Goal: Task Accomplishment & Management: Complete application form

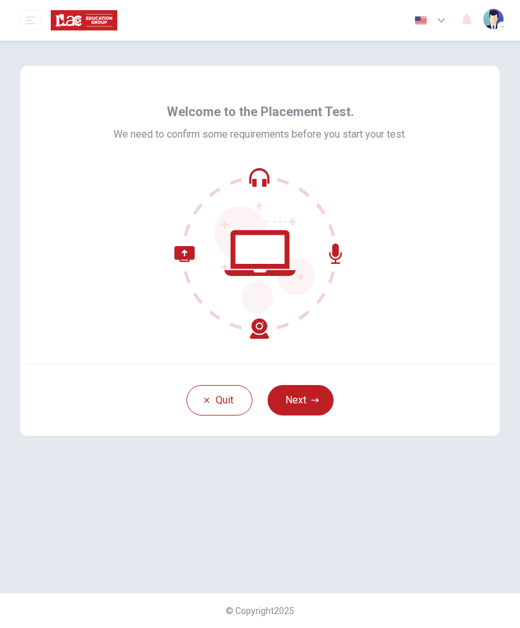
click at [298, 396] on button "Next" at bounding box center [301, 400] width 66 height 30
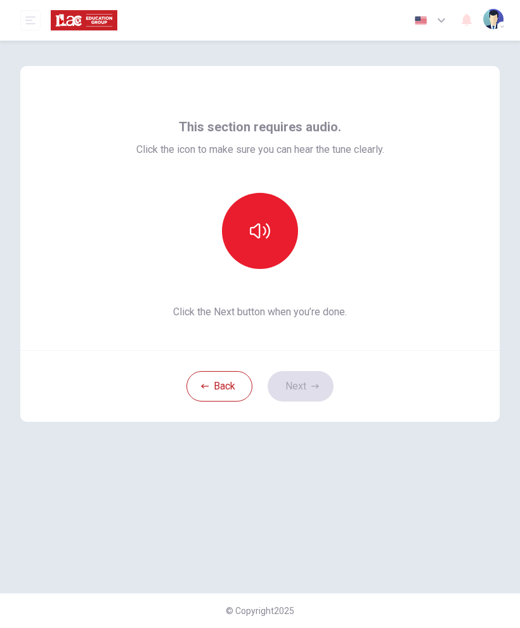
click at [258, 235] on icon "button" at bounding box center [260, 231] width 20 height 20
click at [305, 388] on button "Next" at bounding box center [301, 386] width 66 height 30
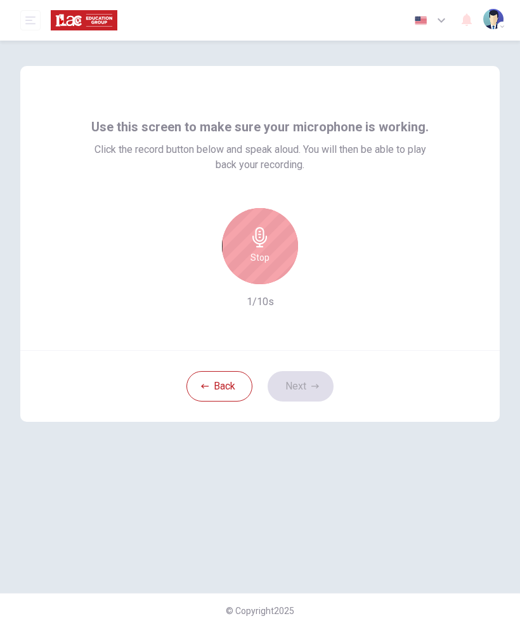
click at [246, 246] on div "Stop" at bounding box center [260, 246] width 76 height 76
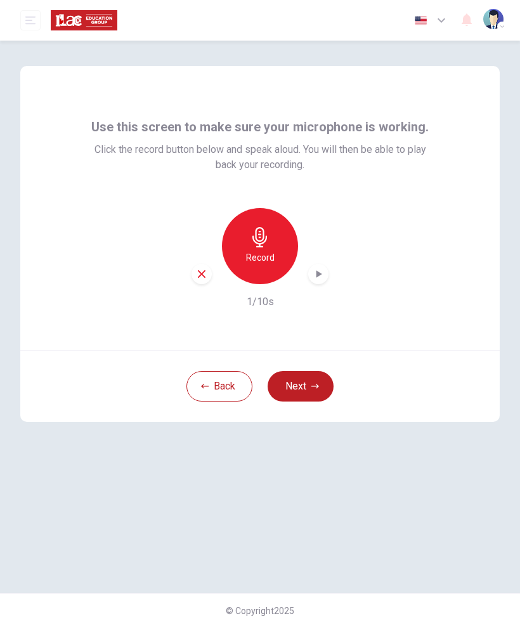
click at [254, 249] on div "Record" at bounding box center [260, 246] width 76 height 76
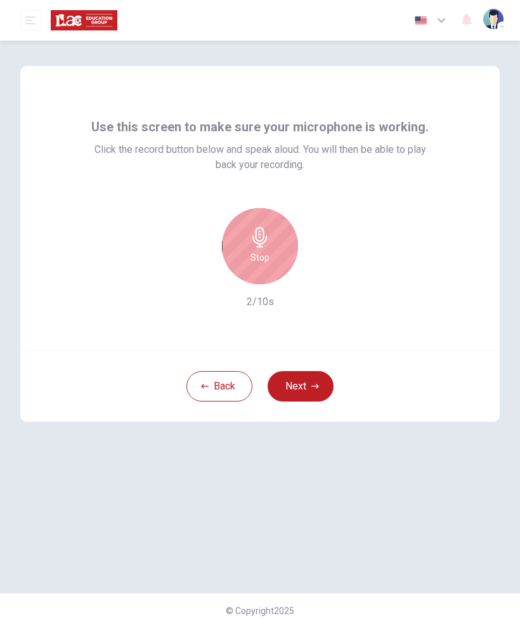
click at [253, 241] on icon "button" at bounding box center [260, 237] width 20 height 20
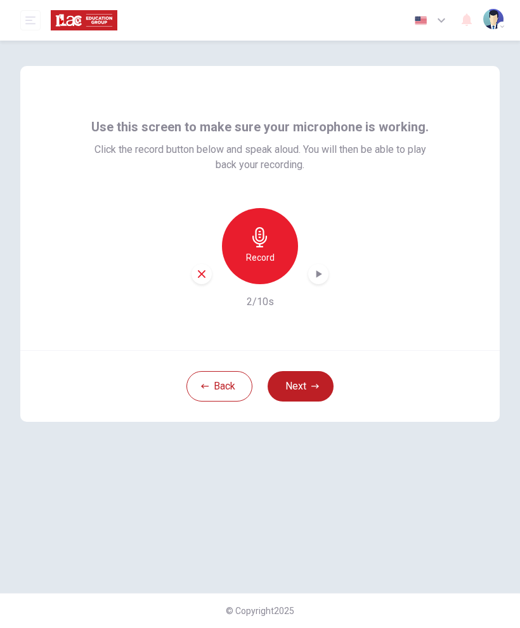
click at [313, 277] on icon "button" at bounding box center [318, 274] width 13 height 13
click at [271, 259] on h6 "Record" at bounding box center [260, 257] width 29 height 15
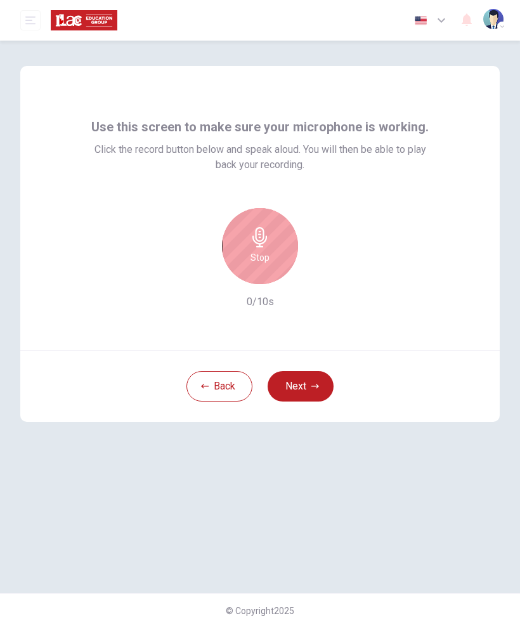
click at [270, 243] on div "Stop" at bounding box center [260, 246] width 76 height 76
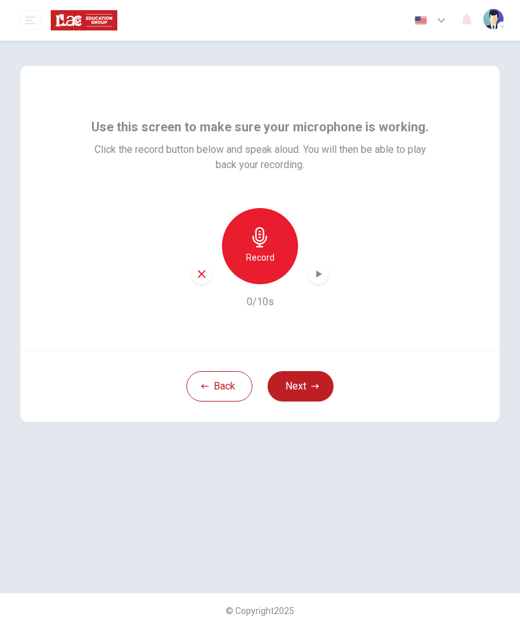
click at [266, 251] on h6 "Record" at bounding box center [260, 257] width 29 height 15
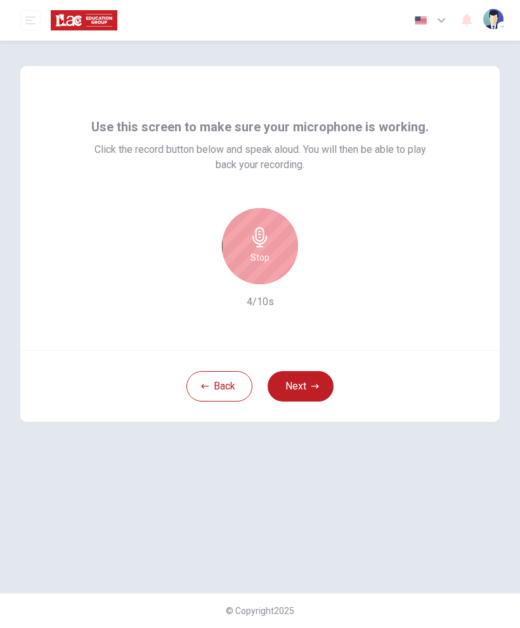
click at [272, 252] on div "Stop" at bounding box center [260, 246] width 76 height 76
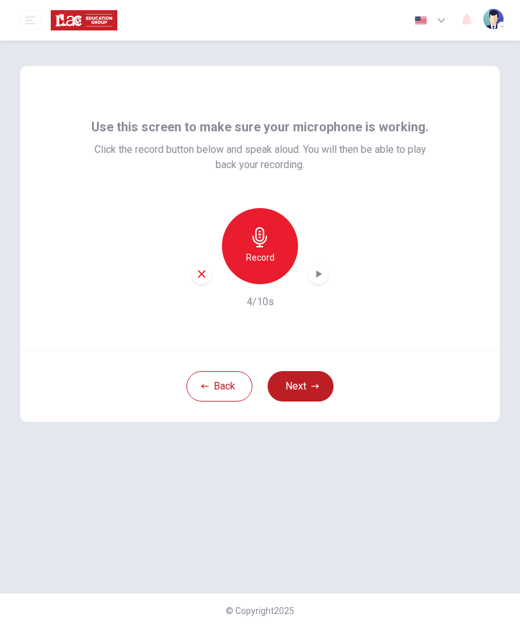
click at [322, 273] on icon "button" at bounding box center [318, 274] width 13 height 13
click at [320, 275] on icon "button" at bounding box center [320, 274] width 6 height 8
click at [204, 279] on icon "button" at bounding box center [201, 273] width 11 height 11
click at [265, 256] on h6 "Record" at bounding box center [260, 257] width 29 height 15
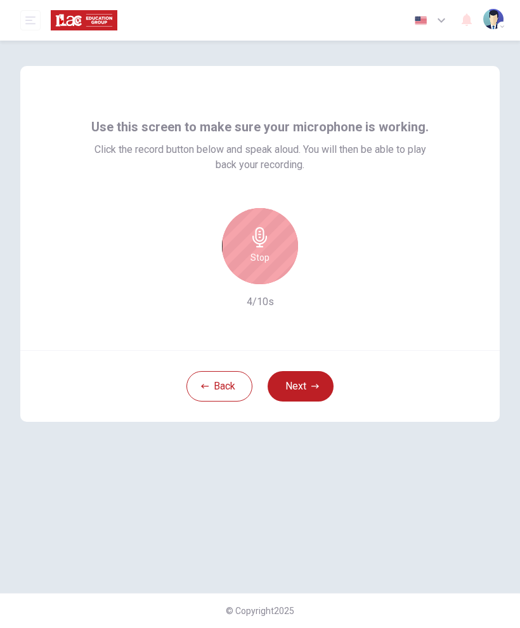
click at [285, 256] on div "Stop" at bounding box center [260, 246] width 76 height 76
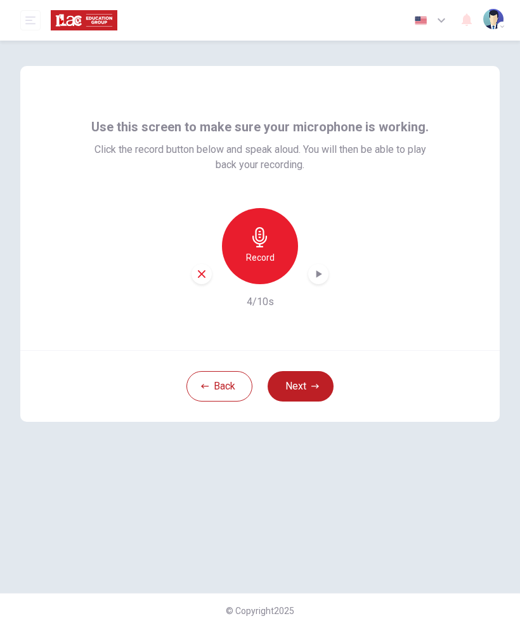
click at [318, 282] on div "button" at bounding box center [318, 274] width 20 height 20
click at [314, 385] on icon "button" at bounding box center [315, 387] width 8 height 8
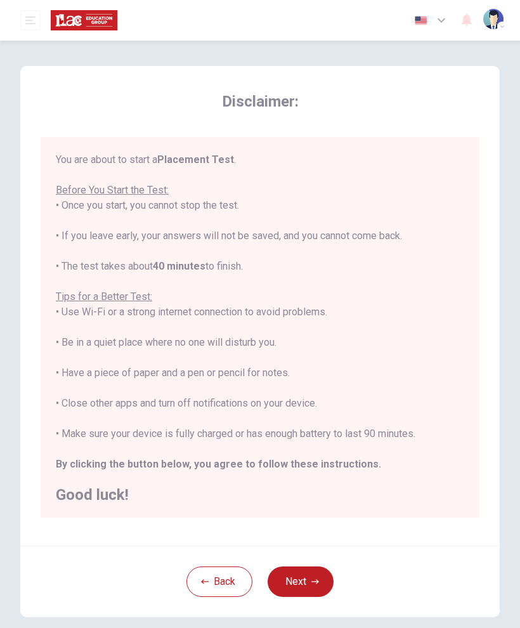
click at [313, 576] on button "Next" at bounding box center [301, 582] width 66 height 30
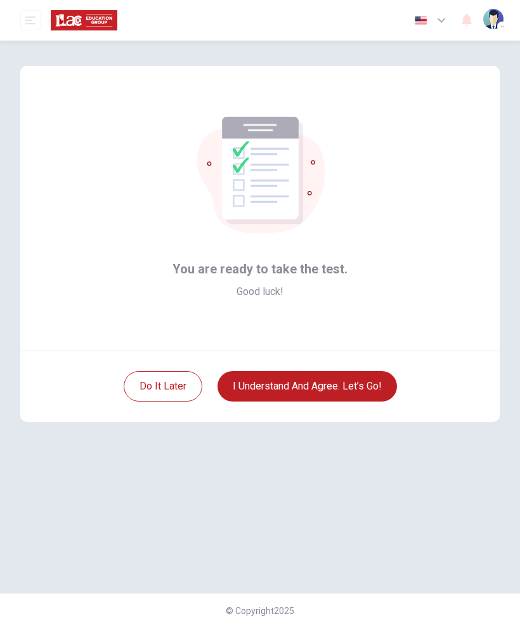
click at [370, 388] on button "I understand and agree. Let’s go!" at bounding box center [308, 386] width 180 height 30
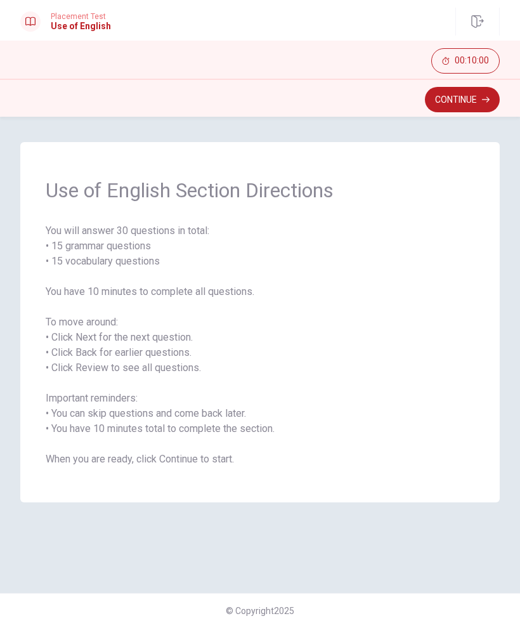
click at [483, 105] on button "Continue" at bounding box center [462, 99] width 75 height 25
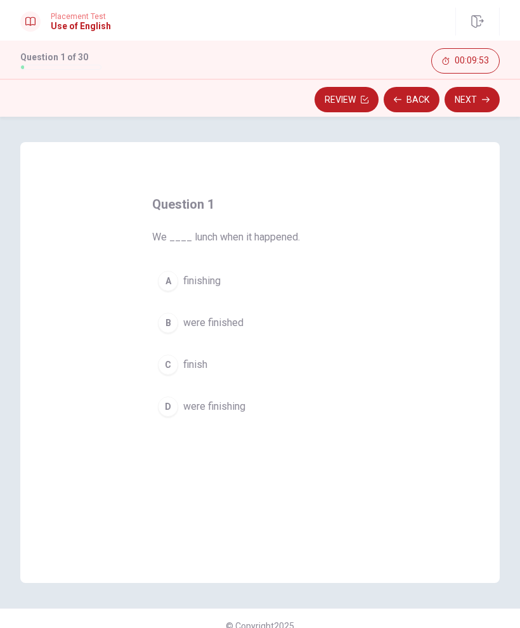
click at [242, 325] on span "were finished" at bounding box center [213, 322] width 60 height 15
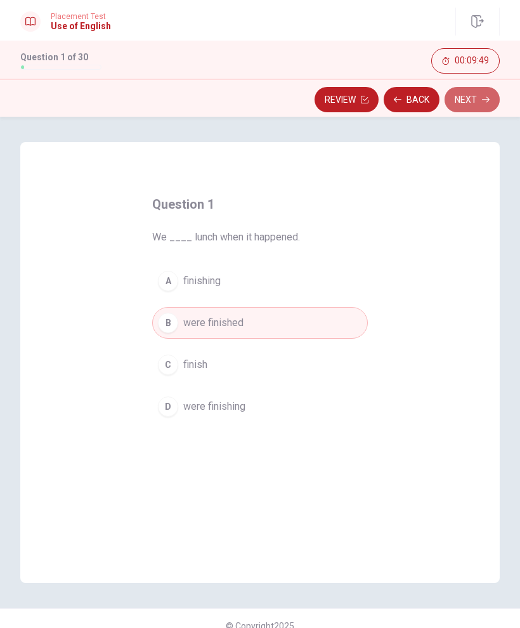
click at [483, 105] on button "Next" at bounding box center [472, 99] width 55 height 25
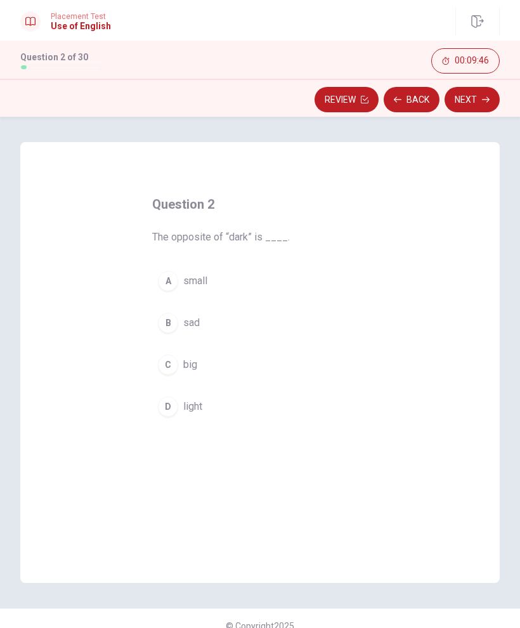
click at [207, 411] on button "D light" at bounding box center [260, 407] width 216 height 32
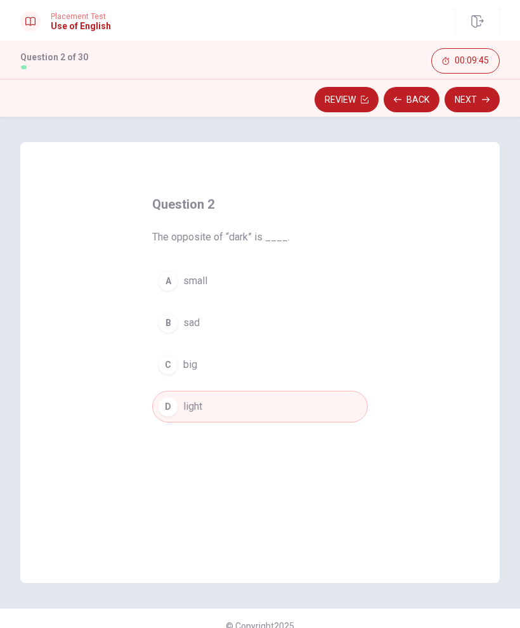
click at [483, 102] on icon "button" at bounding box center [486, 100] width 8 height 8
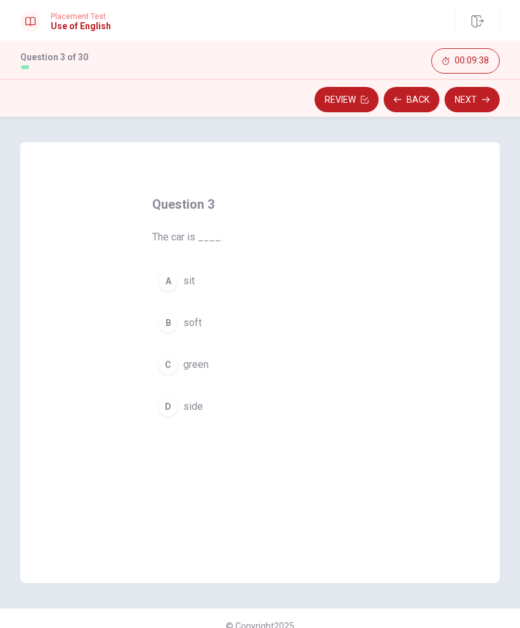
click at [200, 359] on span "green" at bounding box center [195, 364] width 25 height 15
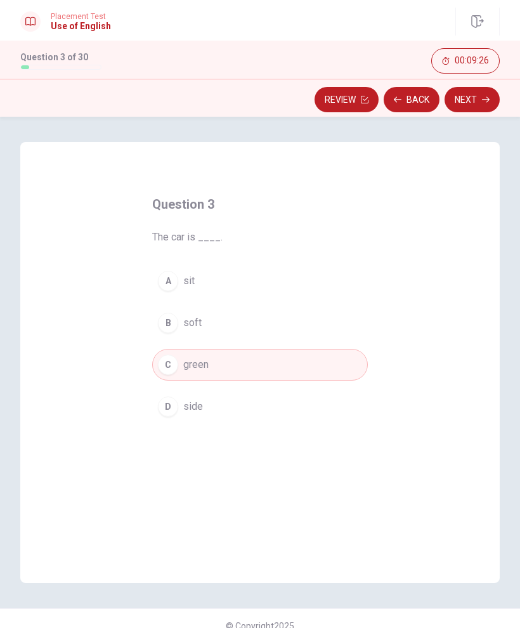
click at [485, 109] on button "Next" at bounding box center [472, 99] width 55 height 25
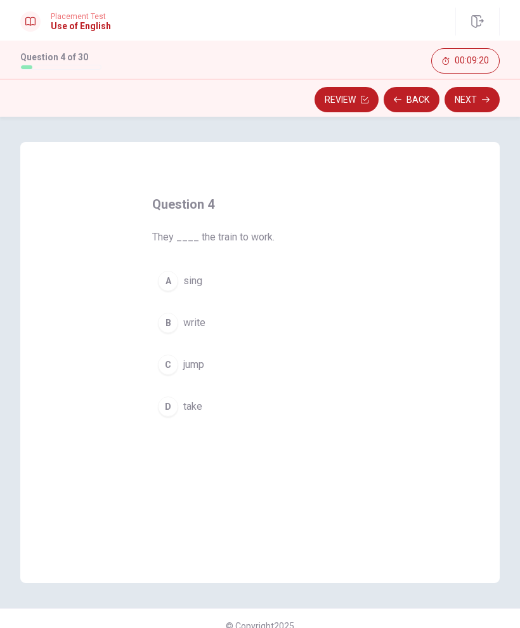
click at [202, 411] on span "take" at bounding box center [192, 406] width 19 height 15
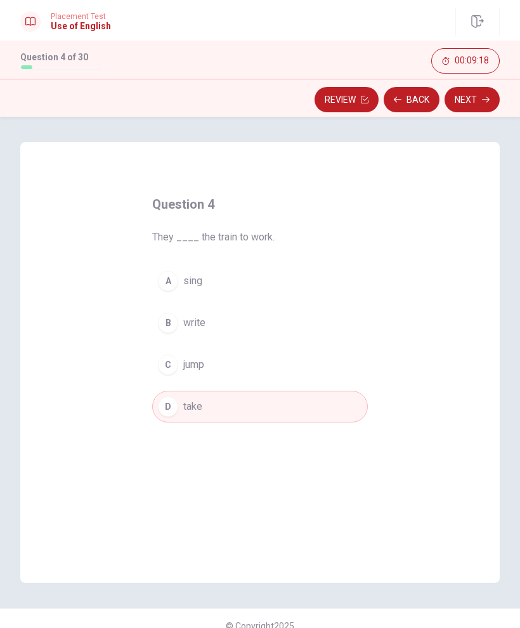
click at [483, 107] on button "Next" at bounding box center [472, 99] width 55 height 25
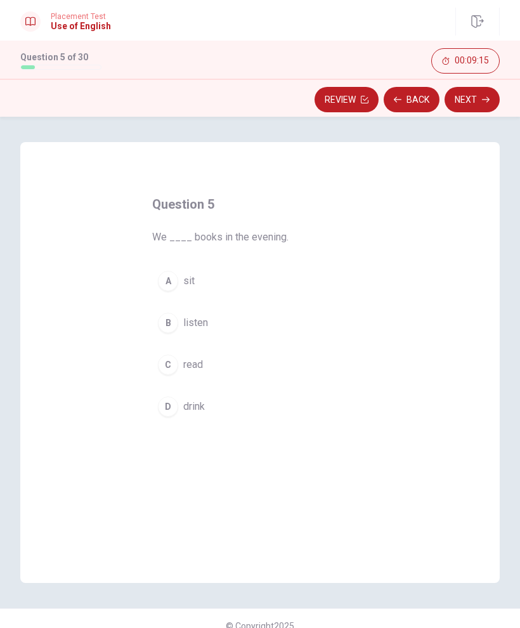
click at [207, 370] on button "C read" at bounding box center [260, 365] width 216 height 32
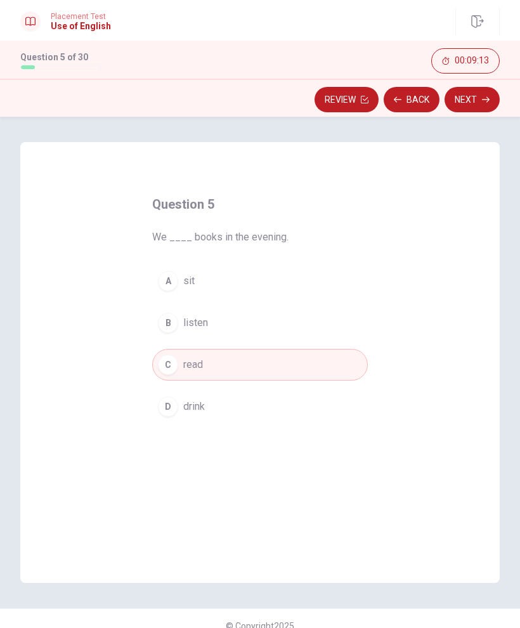
click at [489, 105] on button "Next" at bounding box center [472, 99] width 55 height 25
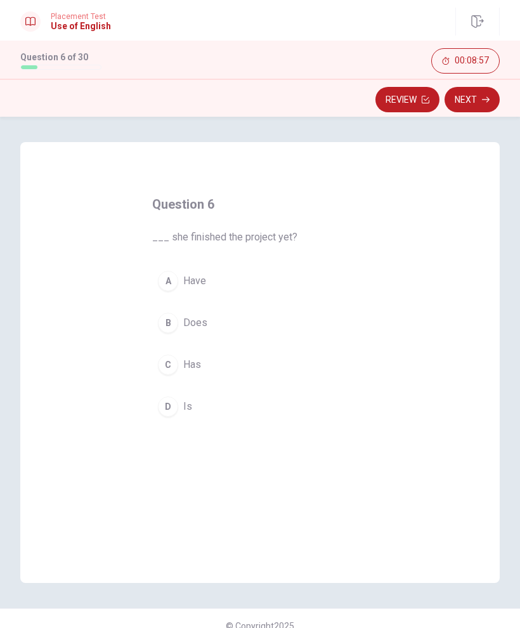
click at [204, 358] on button "C Has" at bounding box center [260, 365] width 216 height 32
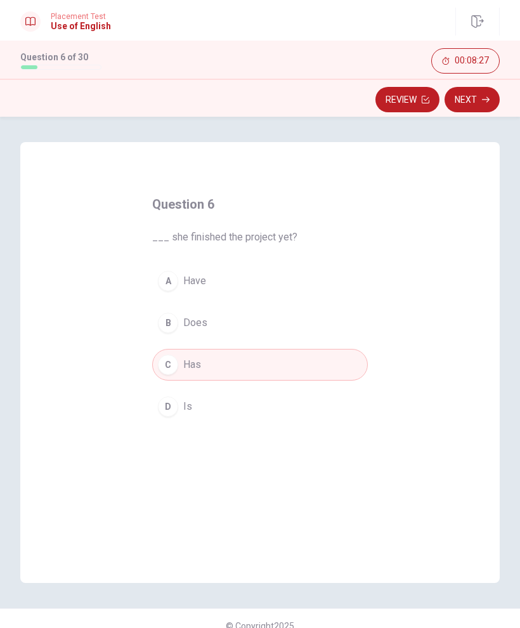
click at [197, 321] on span "Does" at bounding box center [195, 322] width 24 height 15
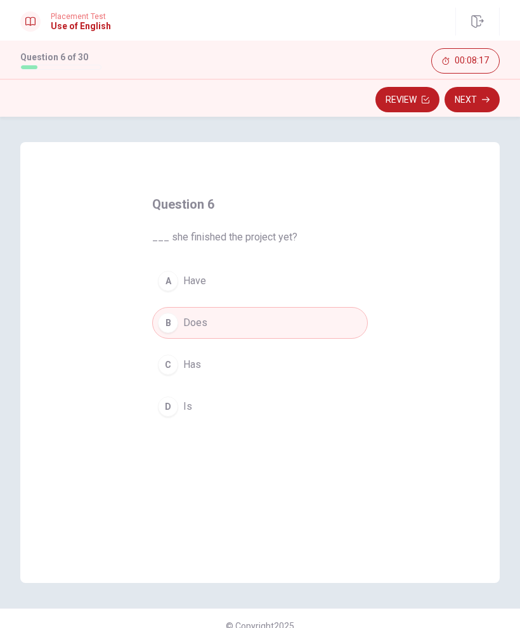
click at [199, 364] on span "Has" at bounding box center [192, 364] width 18 height 15
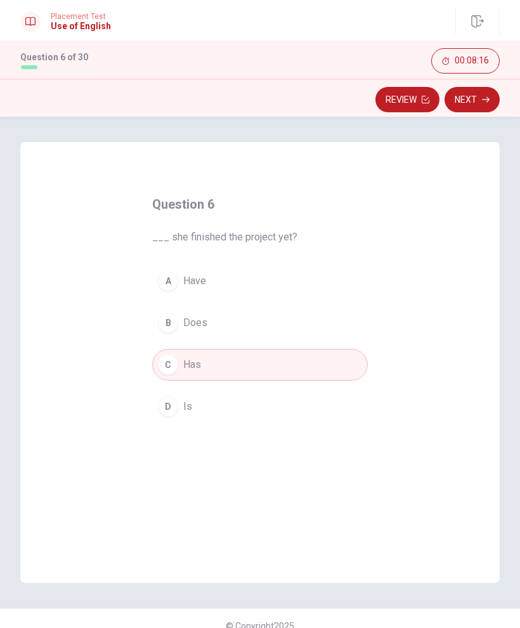
click at [481, 104] on button "Next" at bounding box center [472, 99] width 55 height 25
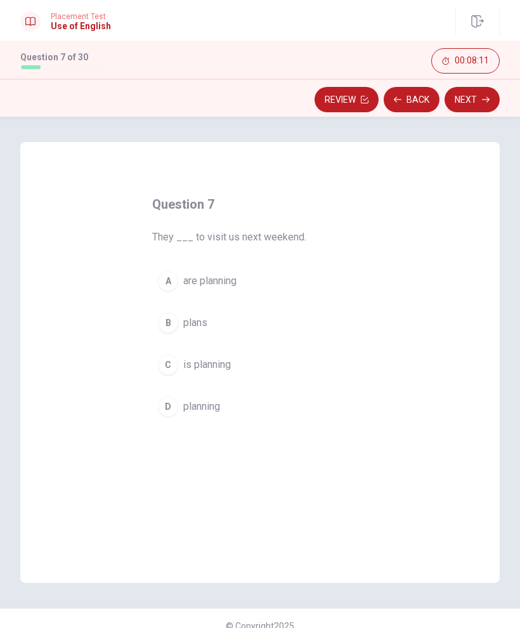
click at [241, 286] on button "A are planning" at bounding box center [260, 281] width 216 height 32
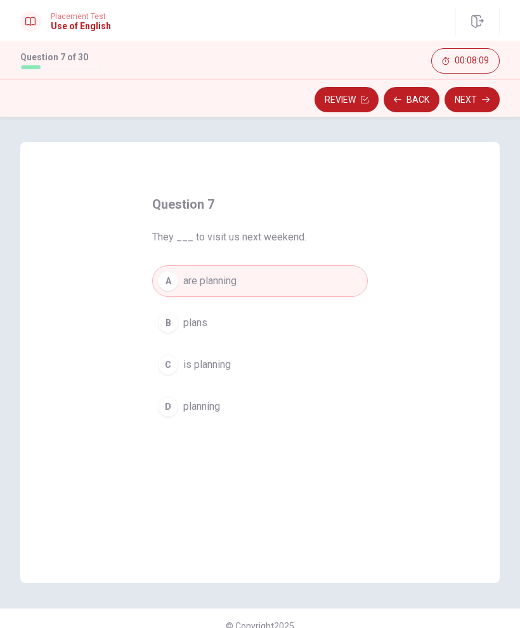
click at [485, 112] on button "Next" at bounding box center [472, 99] width 55 height 25
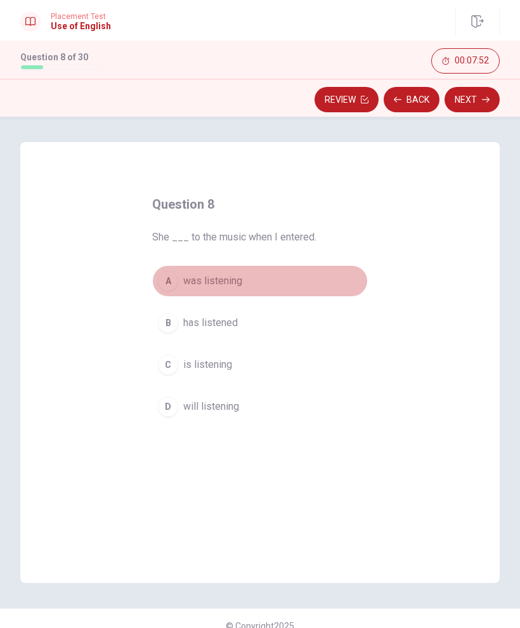
click at [237, 284] on span "was listening" at bounding box center [212, 280] width 59 height 15
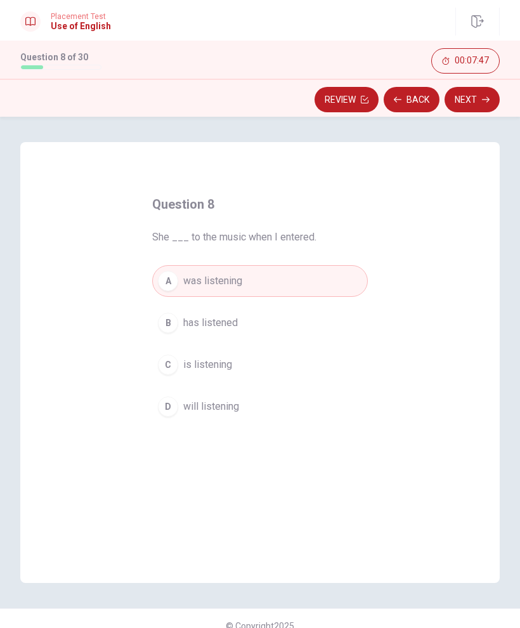
click at [239, 320] on button "B has listened" at bounding box center [260, 323] width 216 height 32
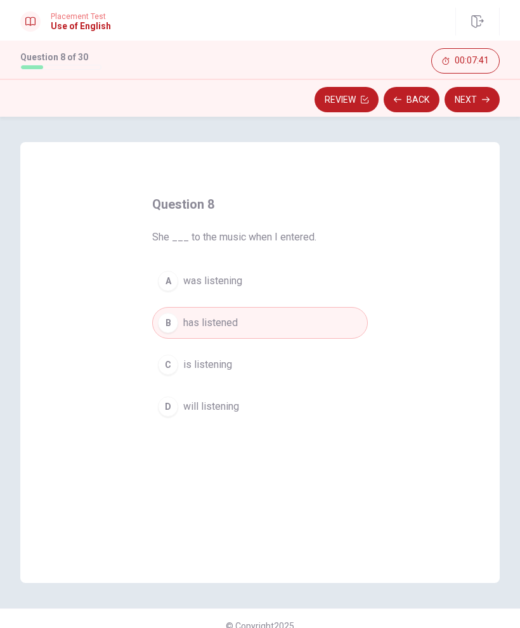
click at [482, 106] on button "Next" at bounding box center [472, 99] width 55 height 25
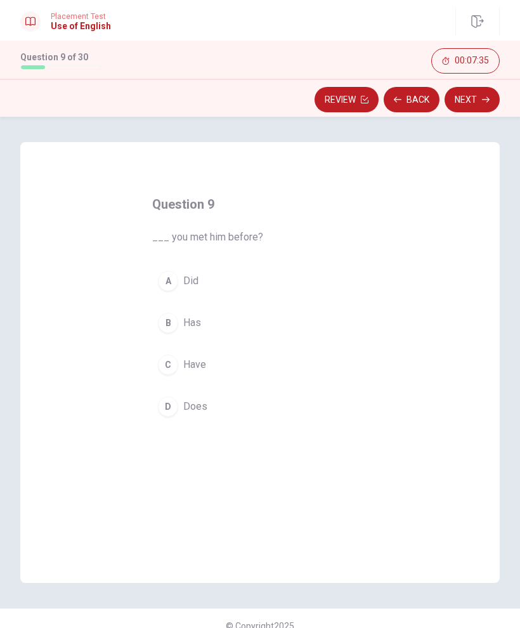
click at [202, 367] on span "Have" at bounding box center [194, 364] width 23 height 15
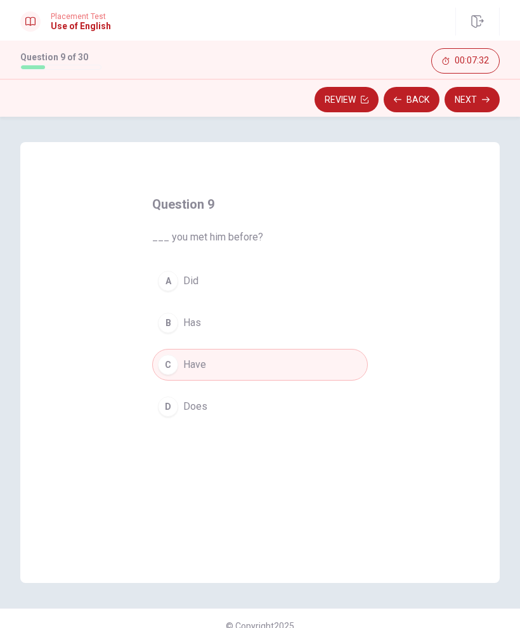
click at [188, 282] on span "Did" at bounding box center [190, 280] width 15 height 15
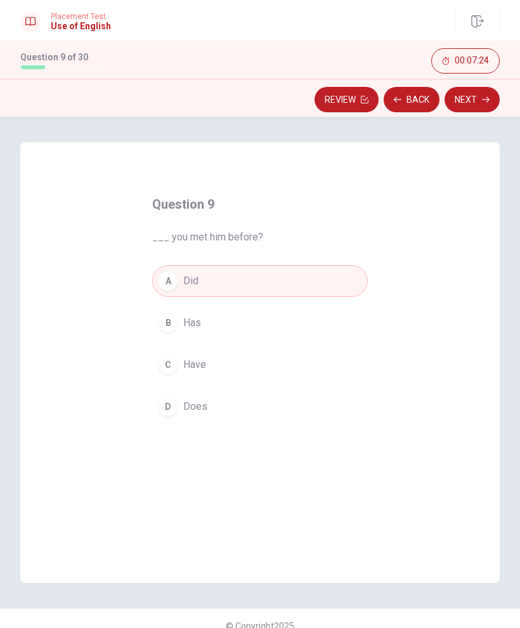
click at [480, 107] on button "Next" at bounding box center [472, 99] width 55 height 25
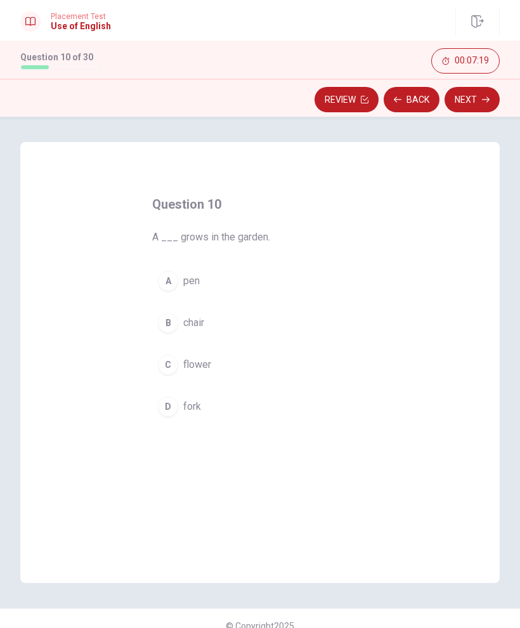
click at [199, 367] on span "flower" at bounding box center [197, 364] width 28 height 15
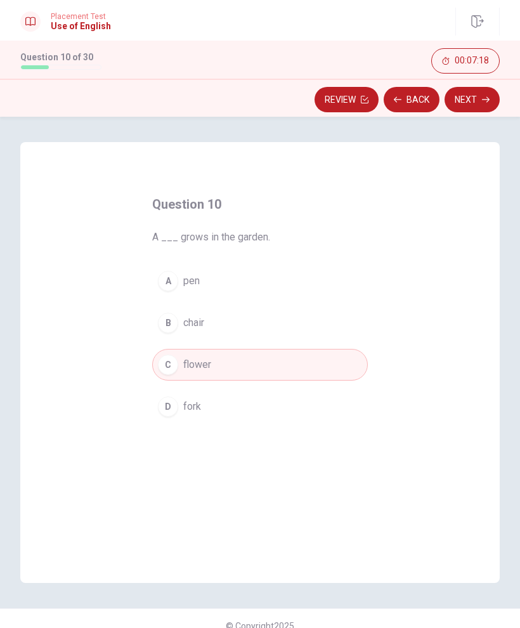
click at [490, 105] on button "Next" at bounding box center [472, 99] width 55 height 25
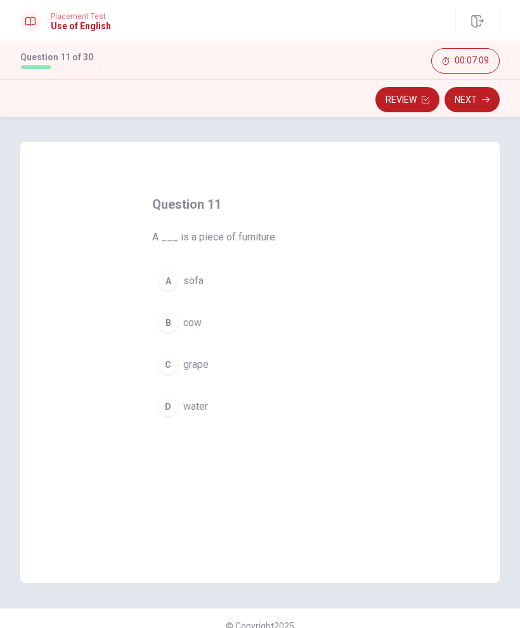
click at [204, 281] on button "A sofa" at bounding box center [260, 281] width 216 height 32
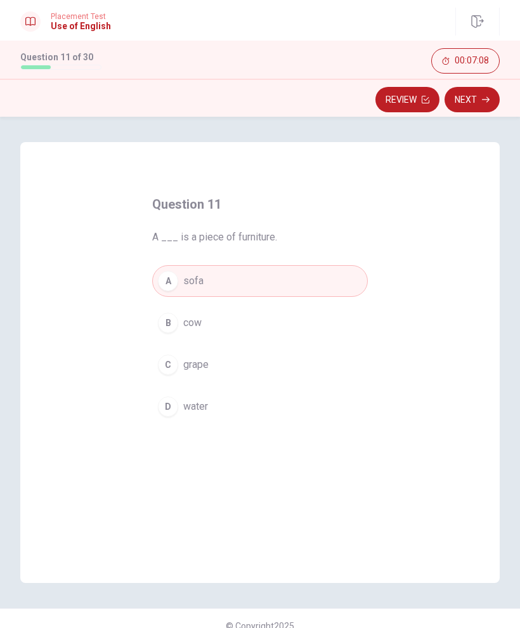
click at [486, 105] on button "Next" at bounding box center [472, 99] width 55 height 25
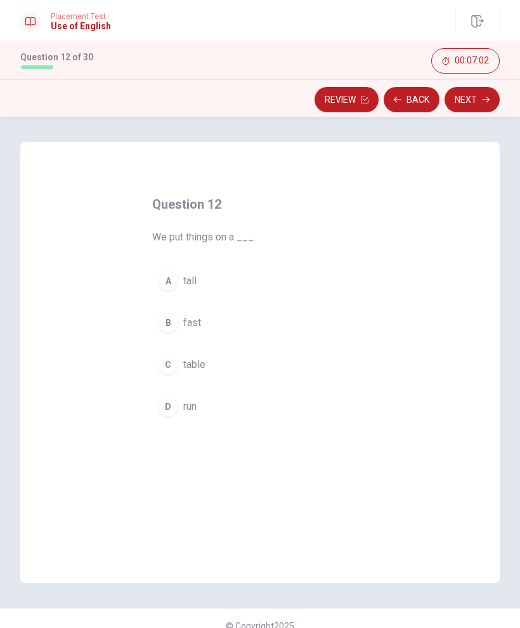
click at [210, 366] on button "C table" at bounding box center [260, 365] width 216 height 32
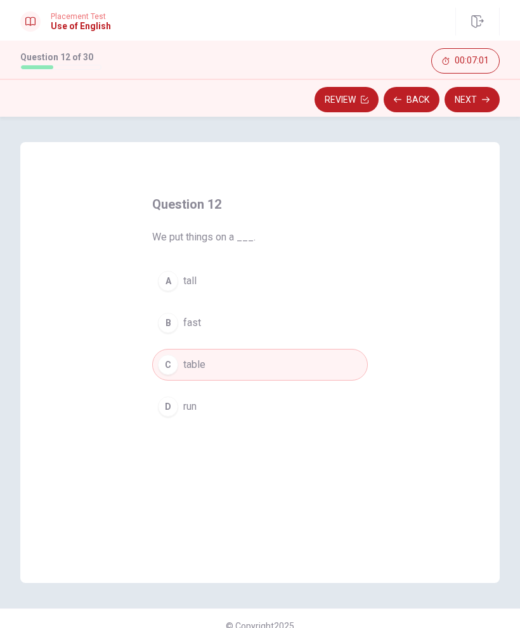
click at [487, 107] on button "Next" at bounding box center [472, 99] width 55 height 25
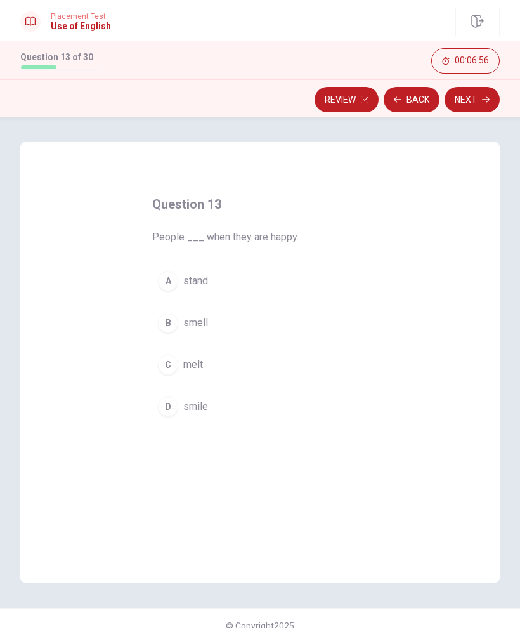
click at [220, 409] on button "D smile" at bounding box center [260, 407] width 216 height 32
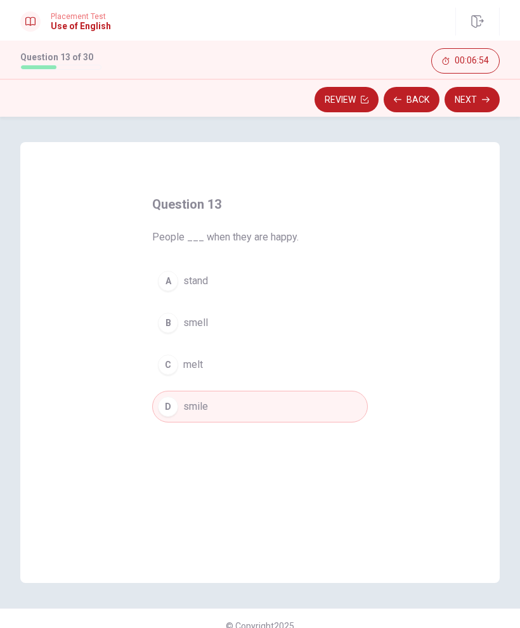
click at [474, 108] on button "Next" at bounding box center [472, 99] width 55 height 25
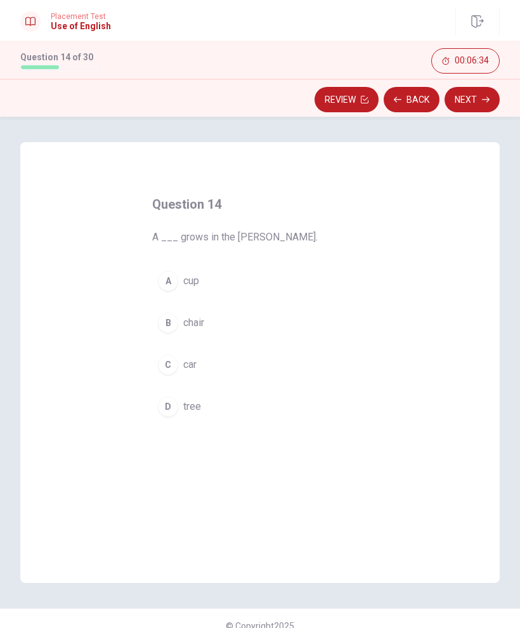
click at [207, 408] on button "D tree" at bounding box center [260, 407] width 216 height 32
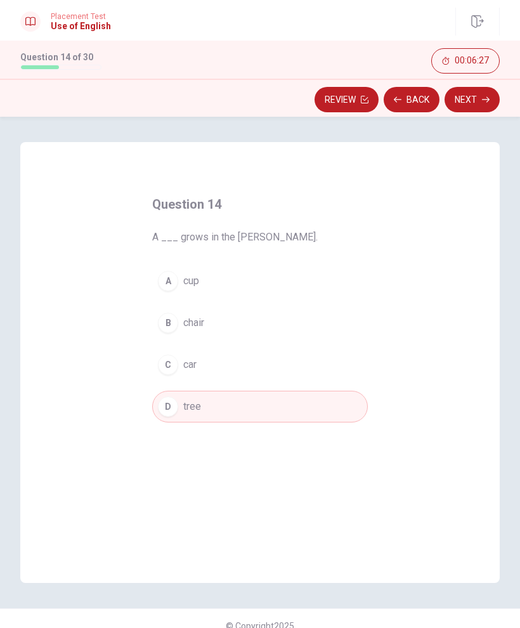
click at [482, 105] on button "Next" at bounding box center [472, 99] width 55 height 25
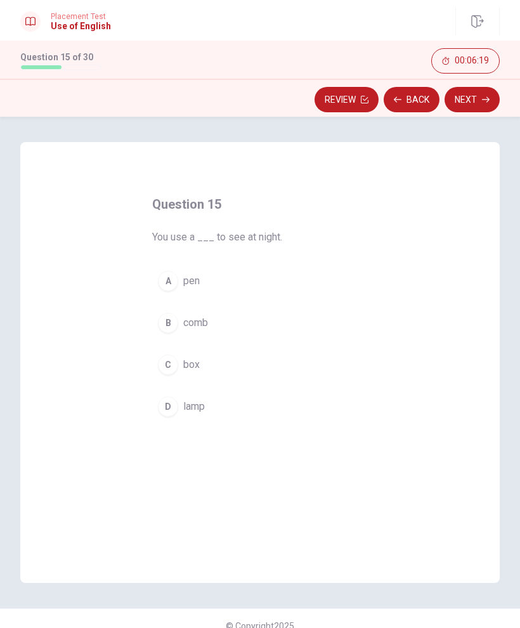
click at [200, 412] on span "lamp" at bounding box center [194, 406] width 22 height 15
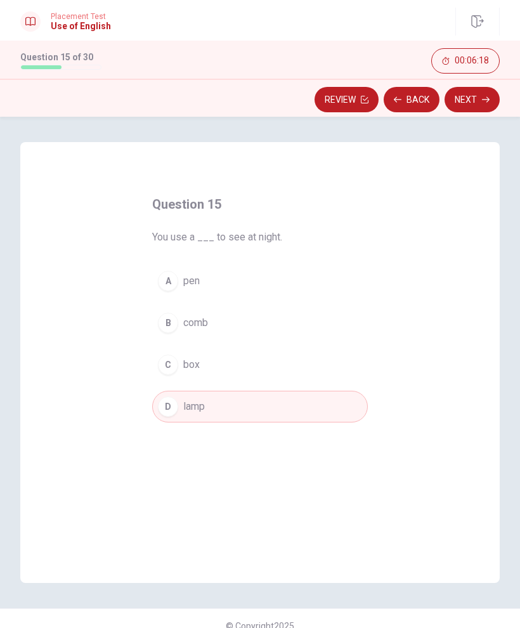
click at [468, 108] on button "Next" at bounding box center [472, 99] width 55 height 25
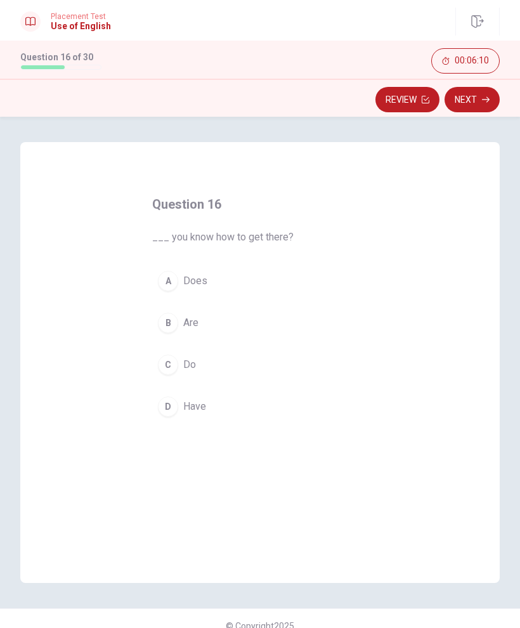
click at [197, 361] on button "C Do" at bounding box center [260, 365] width 216 height 32
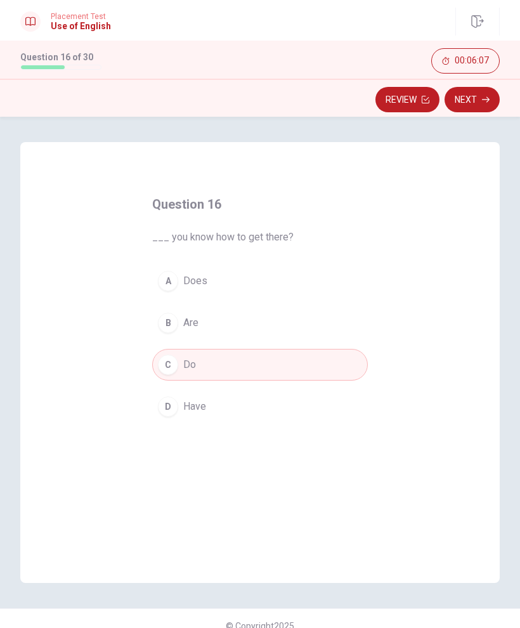
click at [479, 108] on button "Next" at bounding box center [472, 99] width 55 height 25
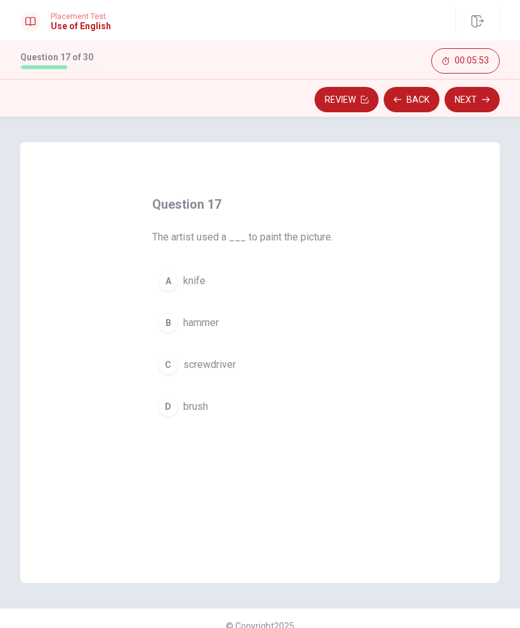
click at [210, 405] on button "D brush" at bounding box center [260, 407] width 216 height 32
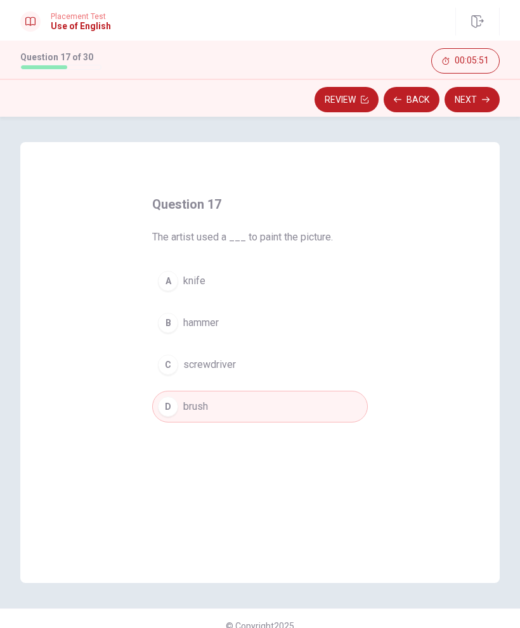
click at [480, 107] on button "Next" at bounding box center [472, 99] width 55 height 25
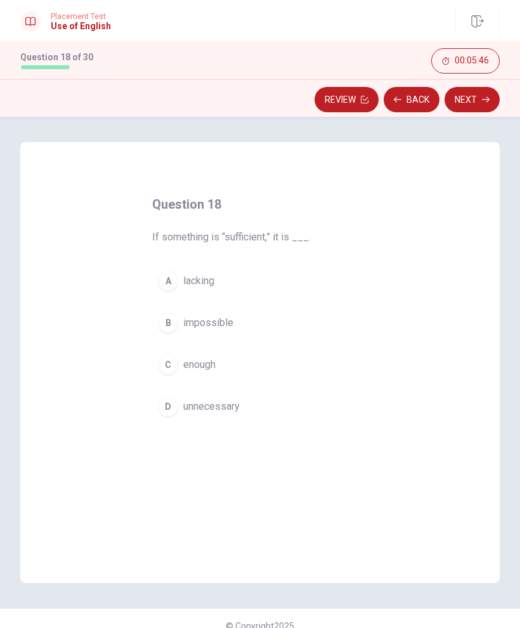
click at [207, 367] on span "enough" at bounding box center [199, 364] width 32 height 15
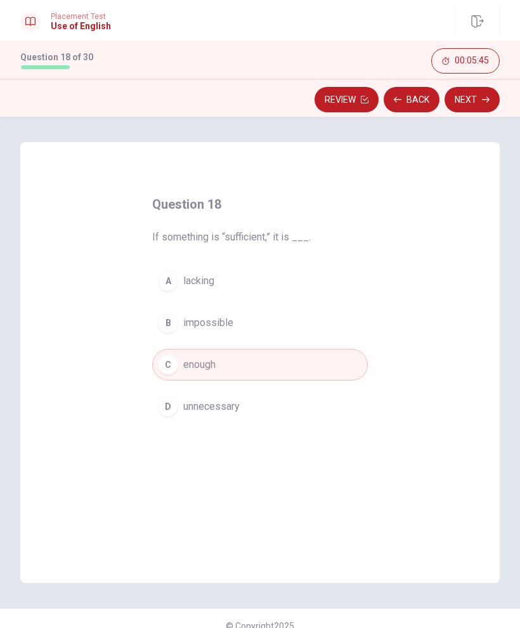
click at [471, 106] on button "Next" at bounding box center [472, 99] width 55 height 25
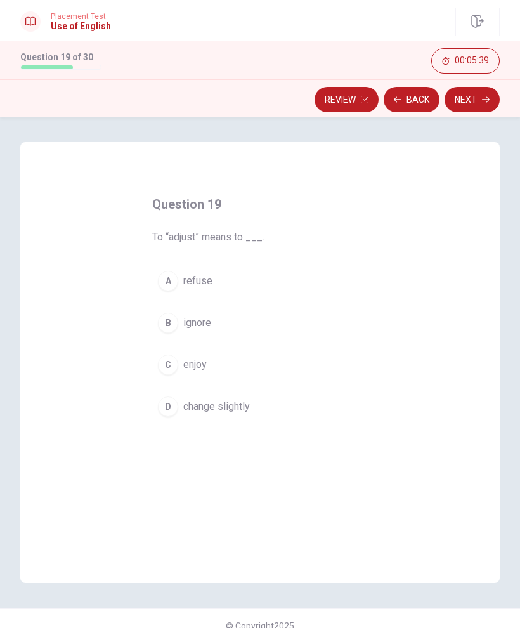
click at [242, 412] on span "change slightly" at bounding box center [216, 406] width 67 height 15
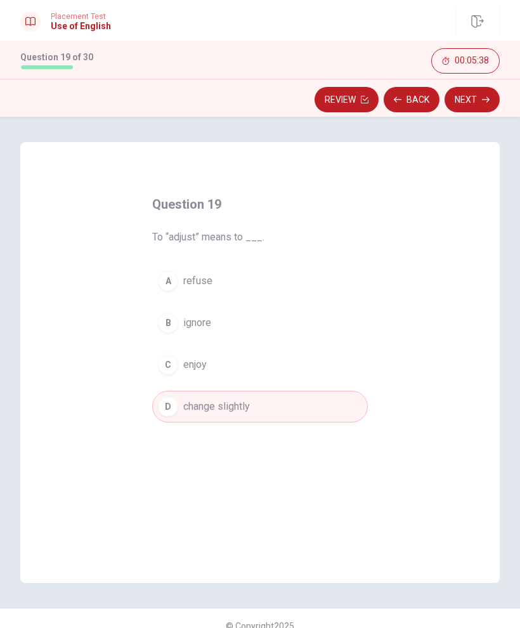
click at [473, 107] on button "Next" at bounding box center [472, 99] width 55 height 25
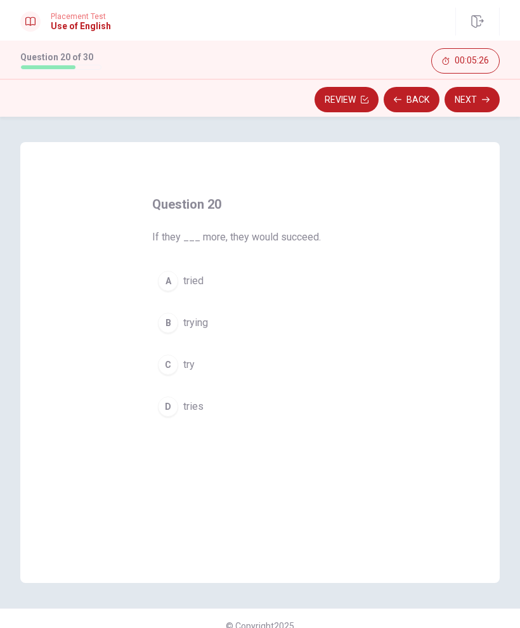
click at [190, 364] on span "try" at bounding box center [188, 364] width 11 height 15
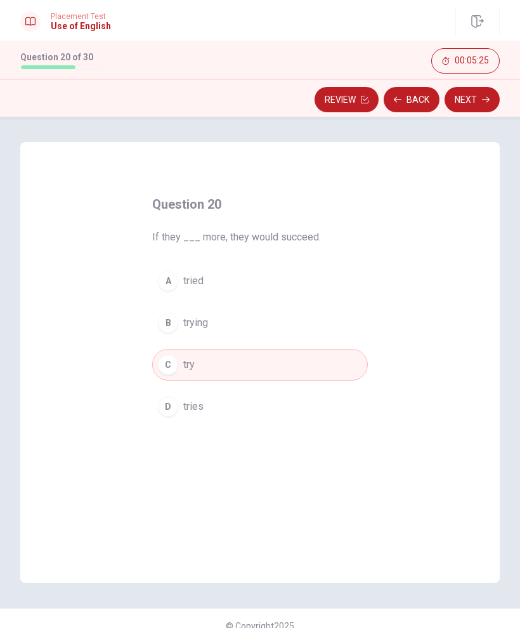
click at [480, 103] on button "Next" at bounding box center [472, 99] width 55 height 25
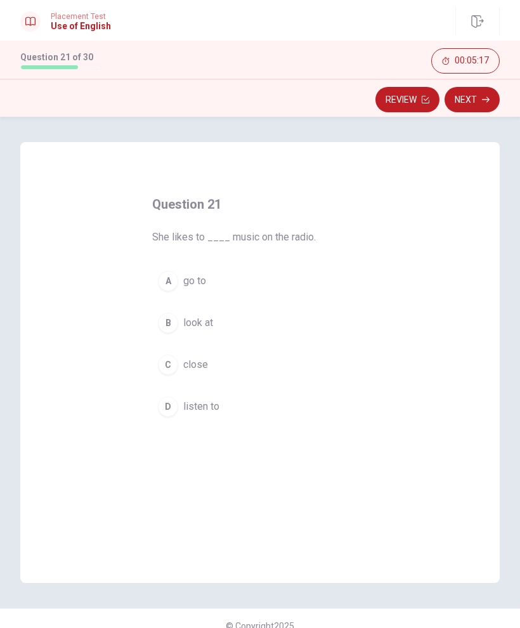
click at [207, 407] on span "listen to" at bounding box center [201, 406] width 36 height 15
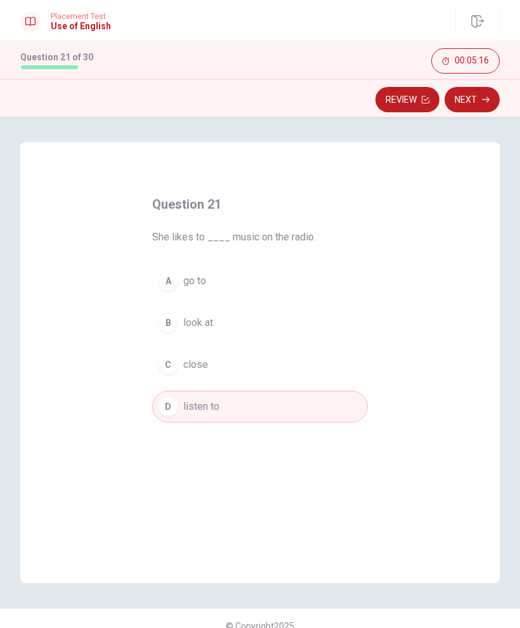
click at [484, 102] on icon "button" at bounding box center [486, 100] width 8 height 8
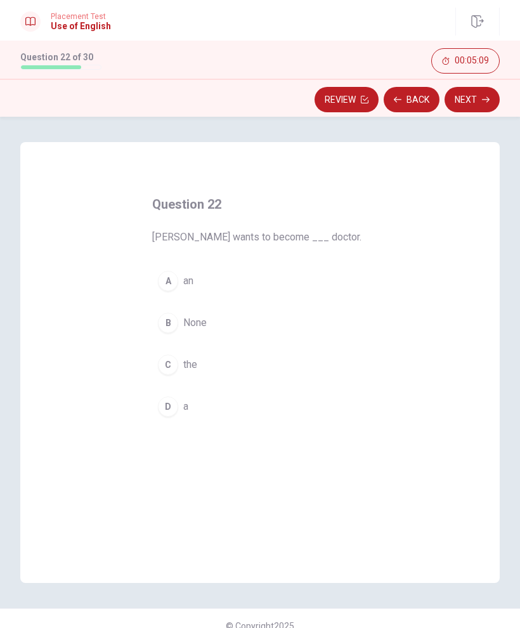
click at [190, 410] on button "D a" at bounding box center [260, 407] width 216 height 32
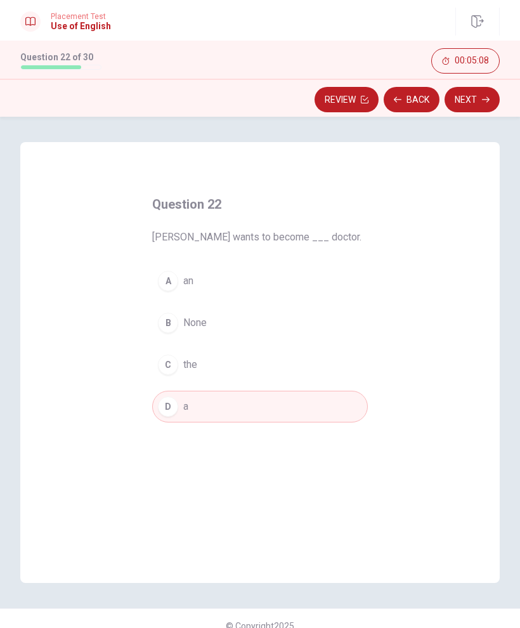
click at [489, 108] on button "Next" at bounding box center [472, 99] width 55 height 25
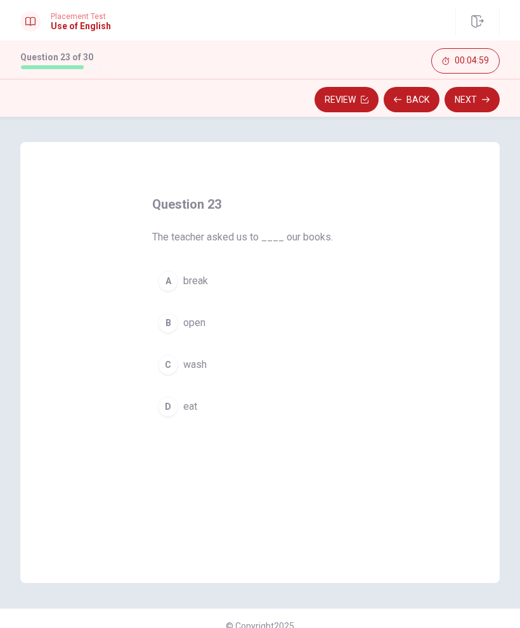
click at [201, 325] on span "open" at bounding box center [194, 322] width 22 height 15
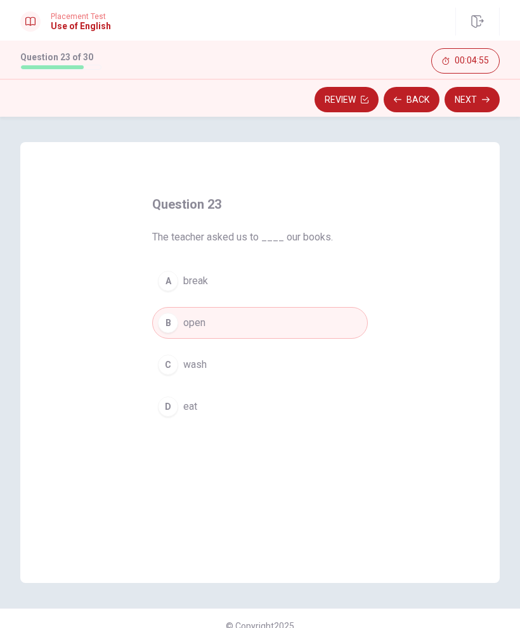
click at [483, 109] on button "Next" at bounding box center [472, 99] width 55 height 25
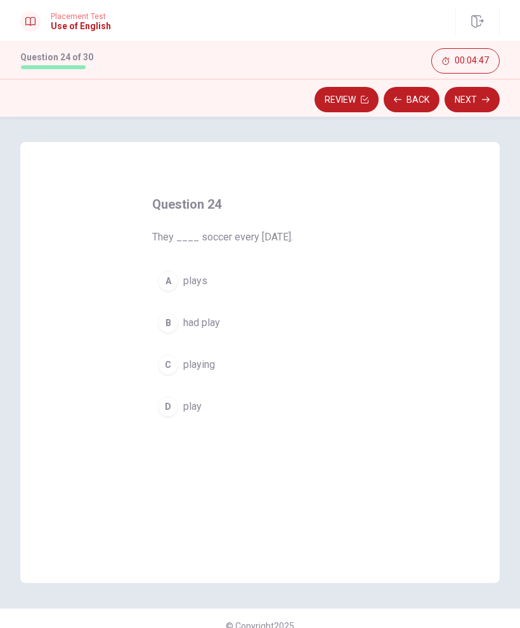
click at [197, 413] on span "play" at bounding box center [192, 406] width 18 height 15
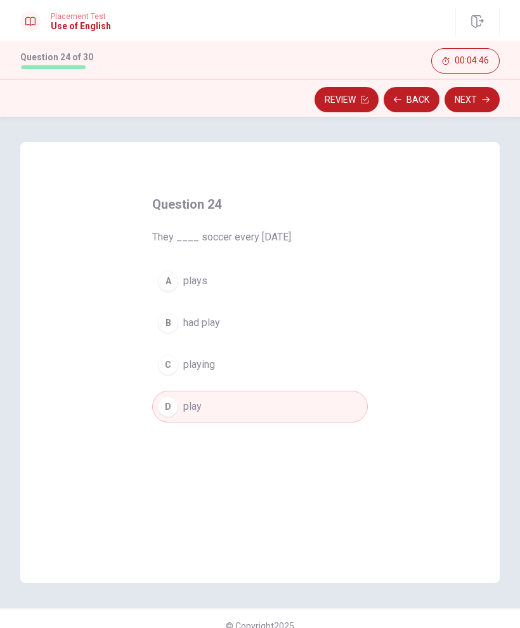
click at [476, 102] on button "Next" at bounding box center [472, 99] width 55 height 25
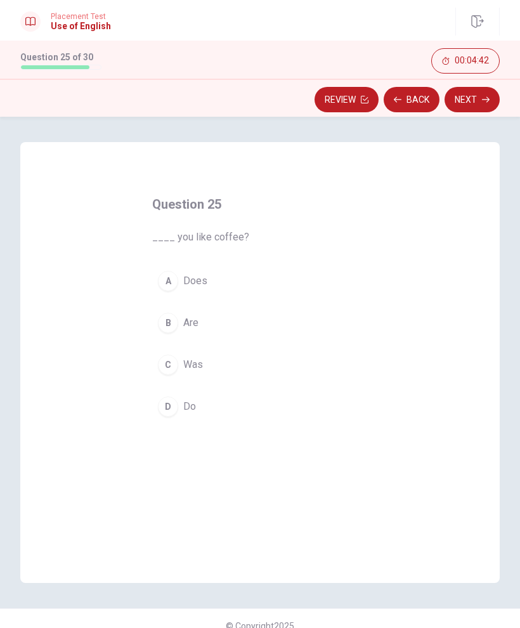
click at [200, 414] on button "D Do" at bounding box center [260, 407] width 216 height 32
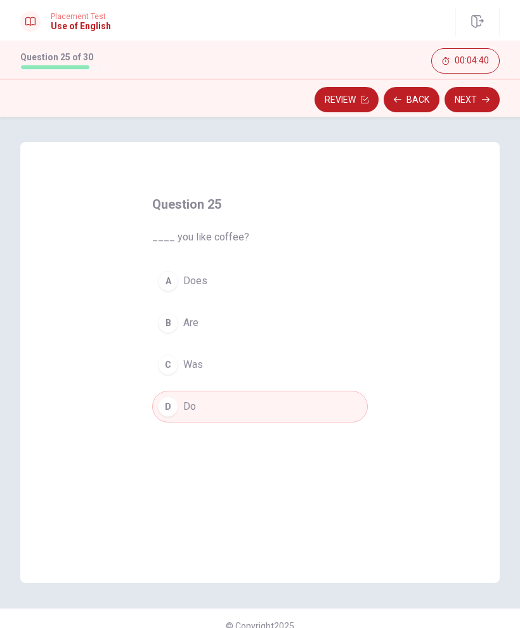
click at [482, 106] on button "Next" at bounding box center [472, 99] width 55 height 25
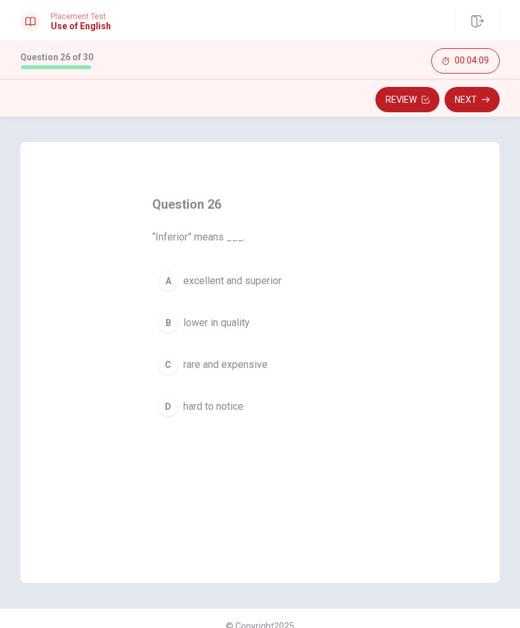
click at [230, 330] on span "lower in quality" at bounding box center [216, 322] width 67 height 15
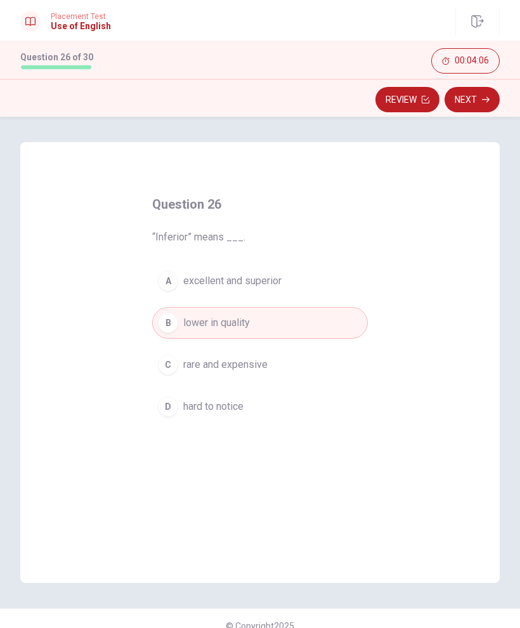
click at [485, 110] on button "Next" at bounding box center [472, 99] width 55 height 25
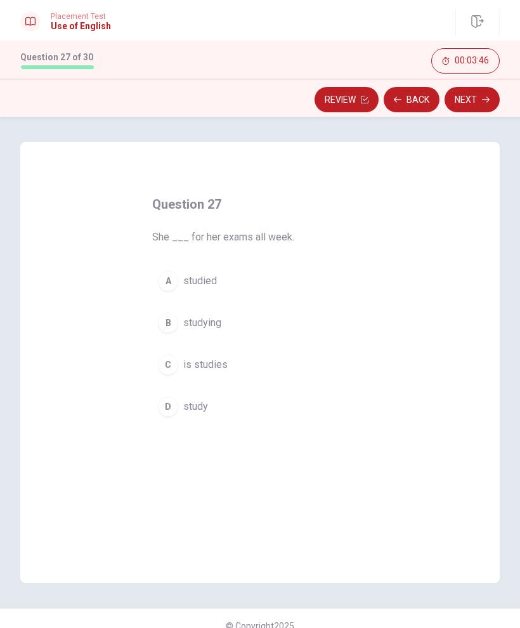
click at [209, 402] on button "D study" at bounding box center [260, 407] width 216 height 32
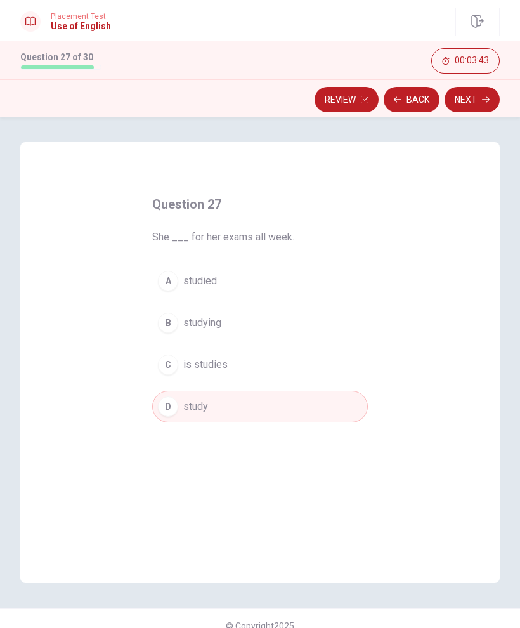
click at [486, 107] on button "Next" at bounding box center [472, 99] width 55 height 25
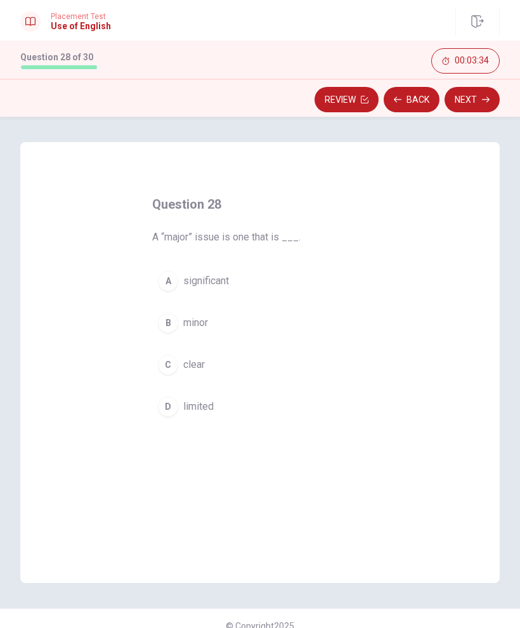
click at [219, 277] on span "significant" at bounding box center [206, 280] width 46 height 15
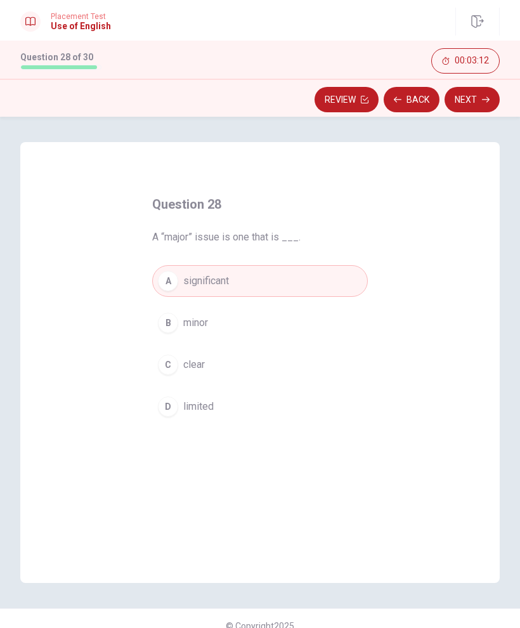
click at [473, 105] on button "Next" at bounding box center [472, 99] width 55 height 25
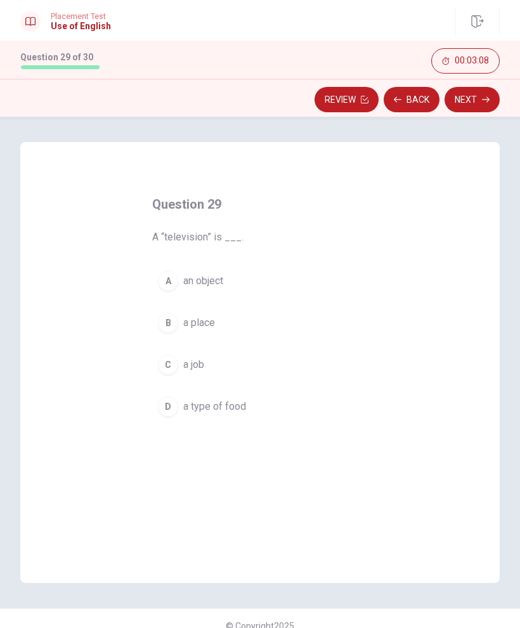
click at [218, 282] on span "an object" at bounding box center [203, 280] width 40 height 15
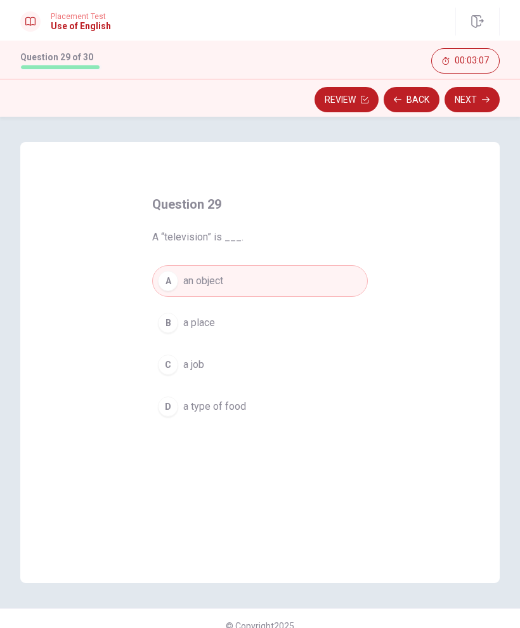
click at [481, 102] on button "Next" at bounding box center [472, 99] width 55 height 25
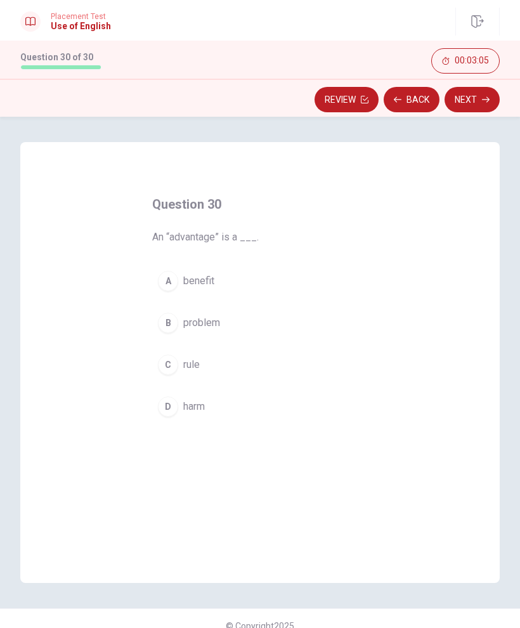
click at [209, 284] on span "benefit" at bounding box center [198, 280] width 31 height 15
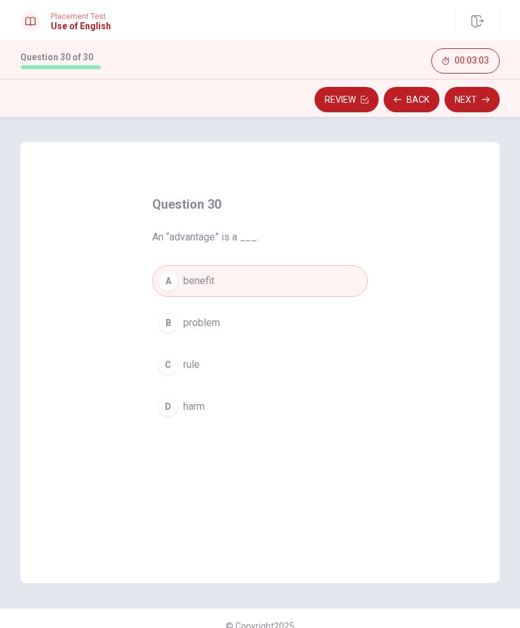
click at [476, 109] on button "Next" at bounding box center [472, 99] width 55 height 25
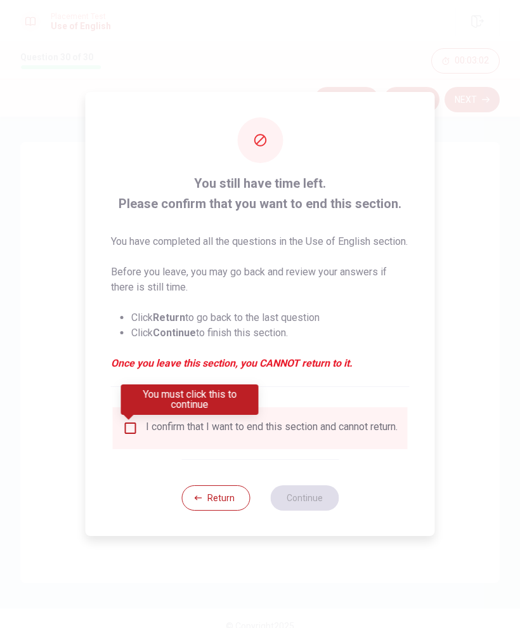
click at [280, 431] on div "I confirm that I want to end this section and cannot return." at bounding box center [272, 428] width 252 height 15
click at [133, 431] on input "You must click this to continue" at bounding box center [130, 428] width 15 height 15
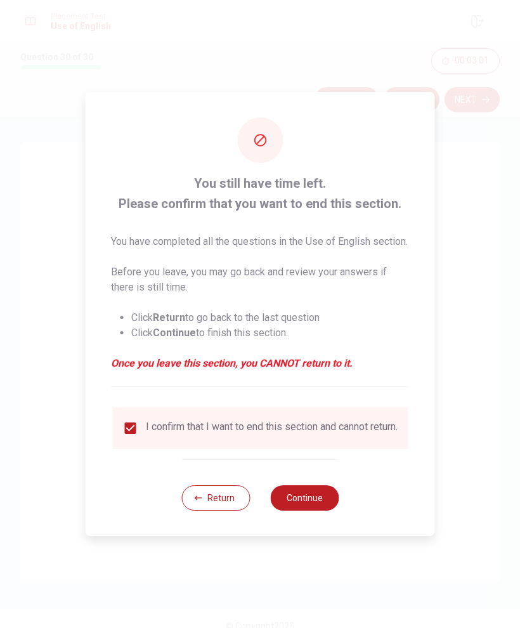
click at [311, 507] on button "Continue" at bounding box center [304, 497] width 69 height 25
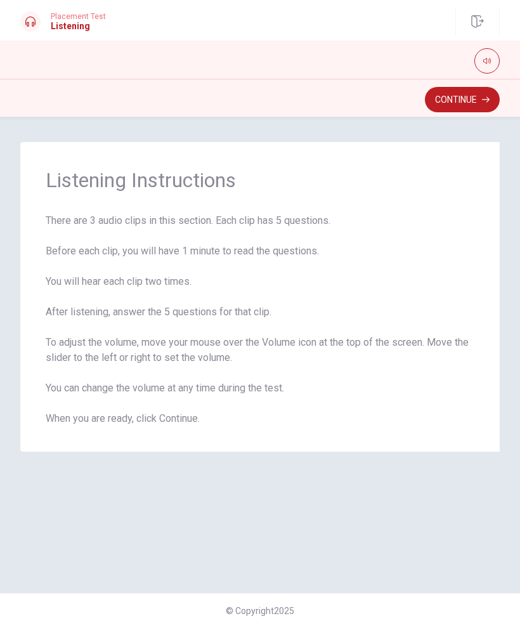
click at [476, 107] on button "Continue" at bounding box center [462, 99] width 75 height 25
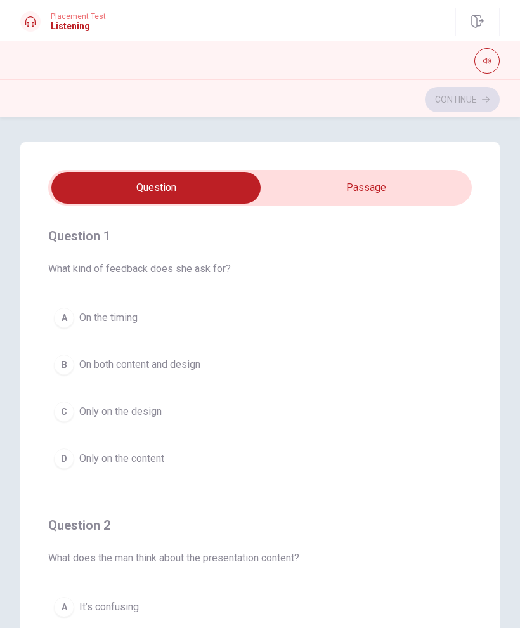
click at [195, 369] on span "On both content and design" at bounding box center [139, 364] width 121 height 15
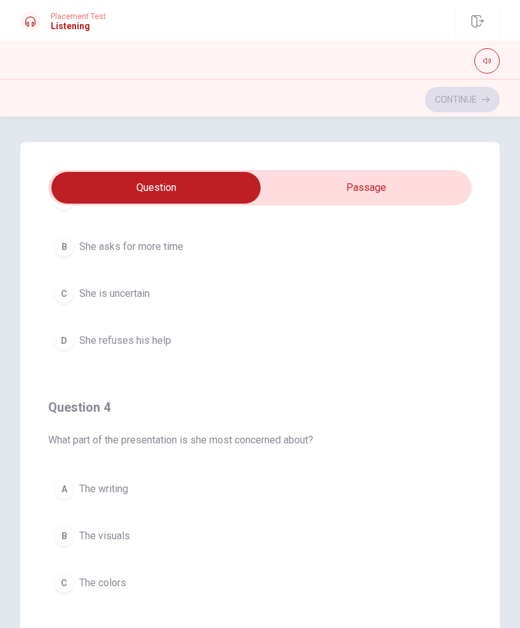
scroll to position [718, 0]
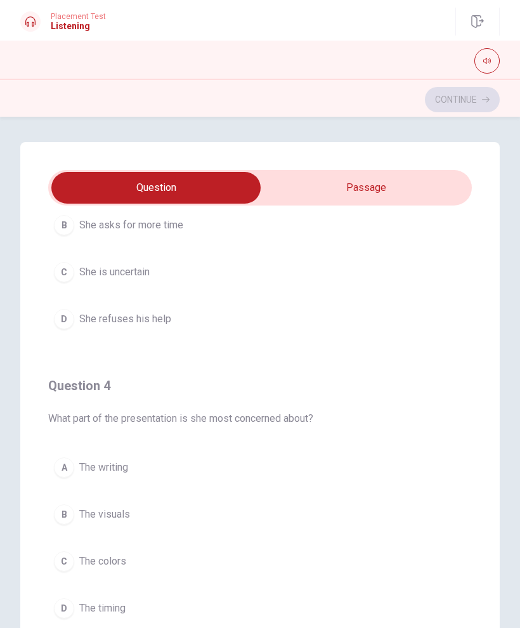
click at [125, 517] on span "The visuals" at bounding box center [104, 514] width 51 height 15
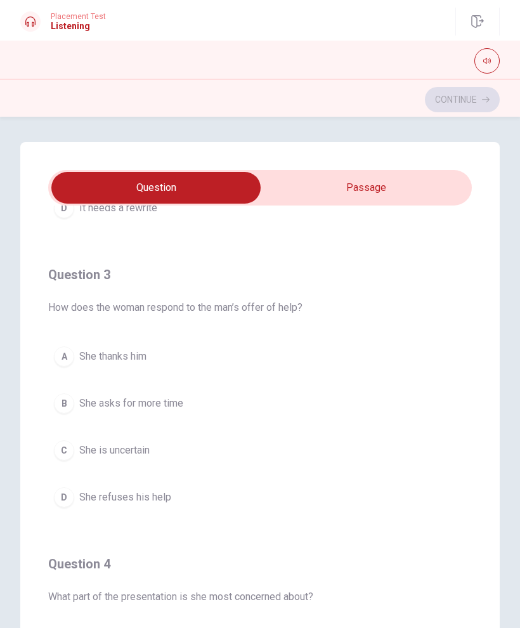
scroll to position [532, 0]
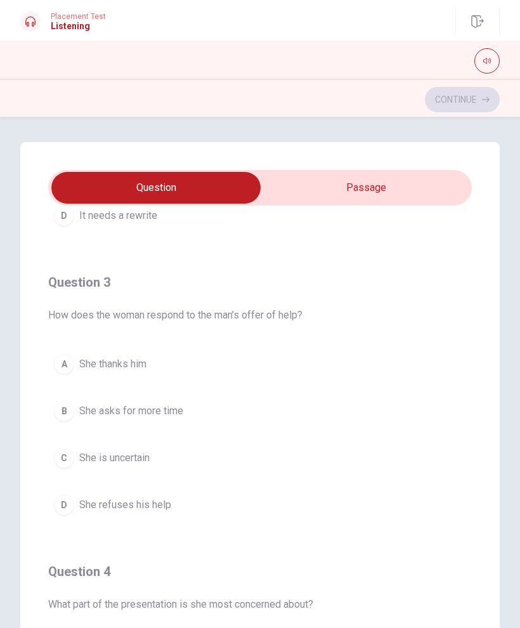
click at [149, 369] on button "A She thanks him" at bounding box center [260, 364] width 424 height 32
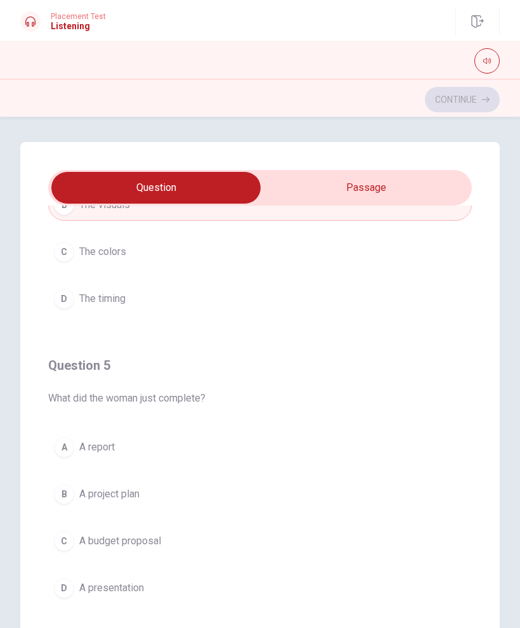
scroll to position [1028, 0]
click at [138, 594] on span "A presentation" at bounding box center [111, 587] width 65 height 15
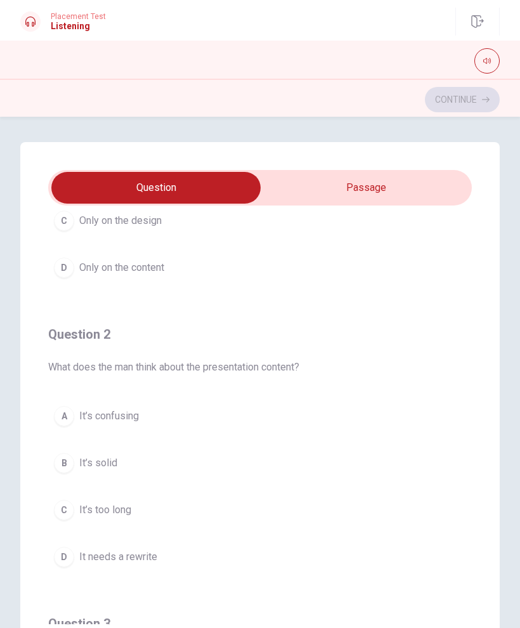
scroll to position [190, 0]
click at [109, 466] on span "It’s solid" at bounding box center [98, 464] width 38 height 15
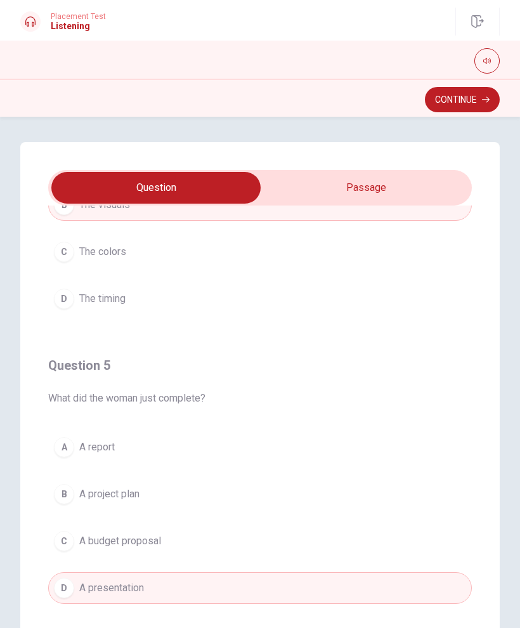
scroll to position [1028, 0]
click at [479, 102] on button "Continue" at bounding box center [462, 99] width 75 height 25
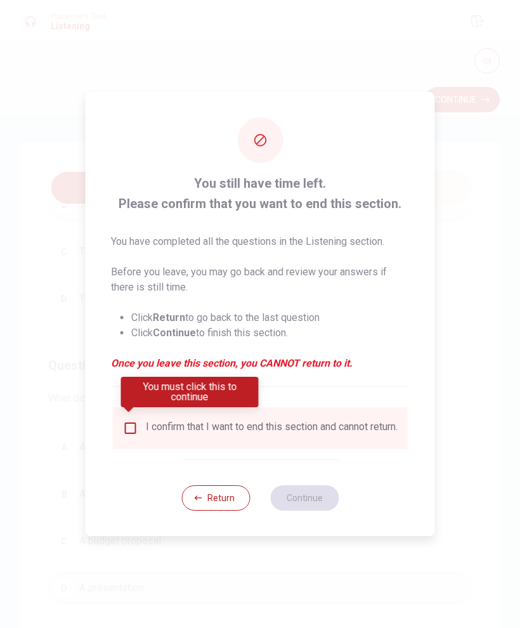
click at [291, 421] on div "I confirm that I want to end this section and cannot return." at bounding box center [272, 428] width 252 height 15
click at [134, 422] on input "You must click this to continue" at bounding box center [130, 428] width 15 height 15
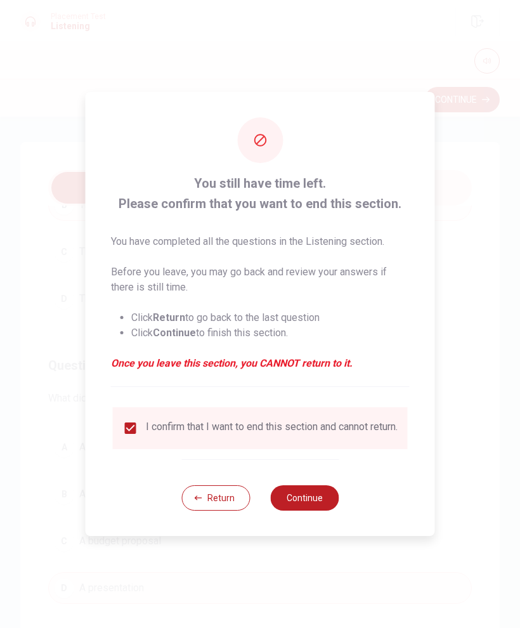
click at [320, 502] on button "Continue" at bounding box center [304, 497] width 69 height 25
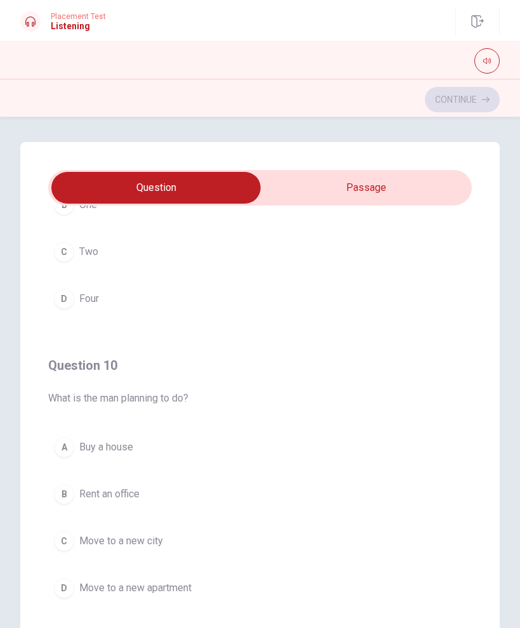
click at [195, 590] on button "D Move to a new apartment" at bounding box center [260, 588] width 424 height 32
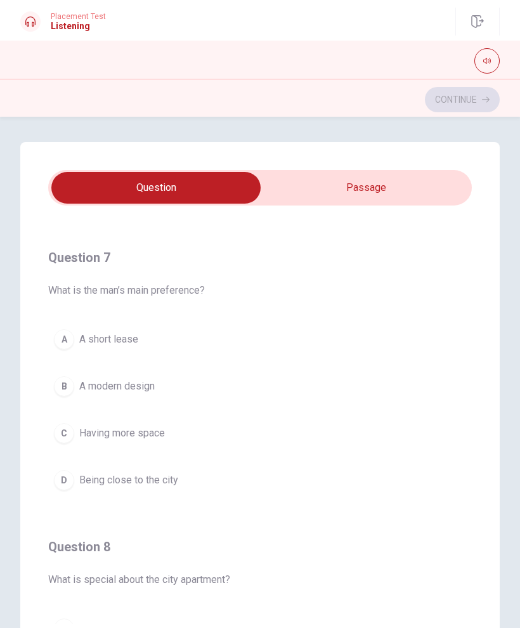
scroll to position [266, 0]
click at [158, 433] on span "Having more space" at bounding box center [122, 434] width 86 height 15
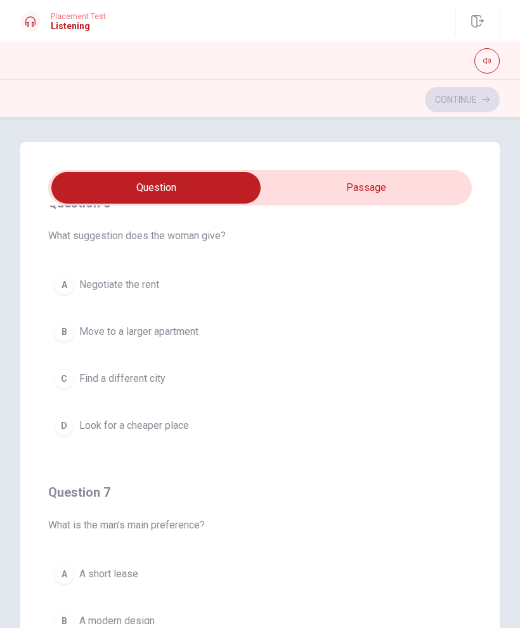
scroll to position [32, 0]
click at [148, 280] on span "Negotiate the rent" at bounding box center [119, 285] width 80 height 15
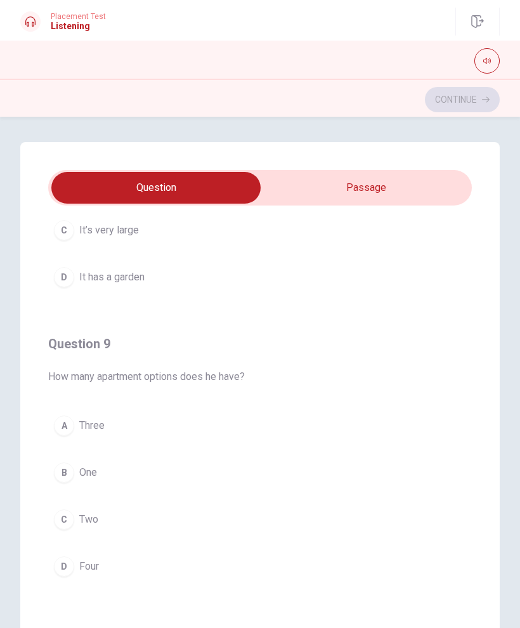
scroll to position [761, 0]
click at [96, 520] on span "Two" at bounding box center [88, 518] width 19 height 15
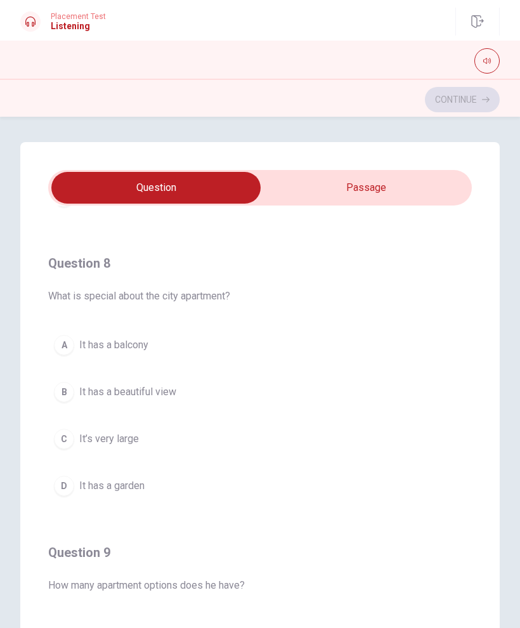
scroll to position [530, 0]
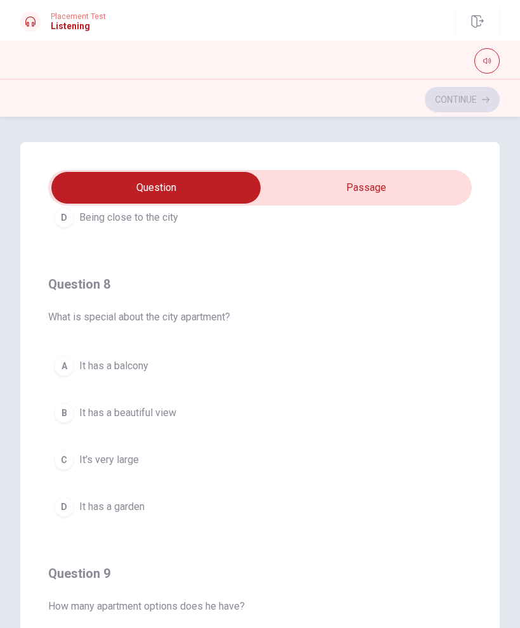
click at [172, 414] on span "It has a beautiful view" at bounding box center [127, 412] width 97 height 15
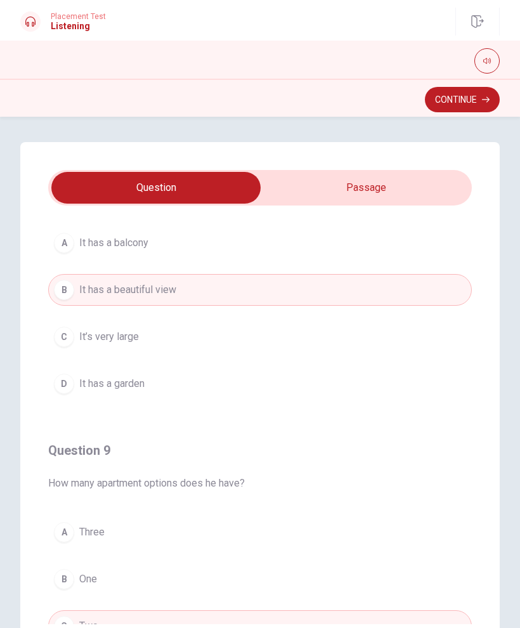
scroll to position [616, 0]
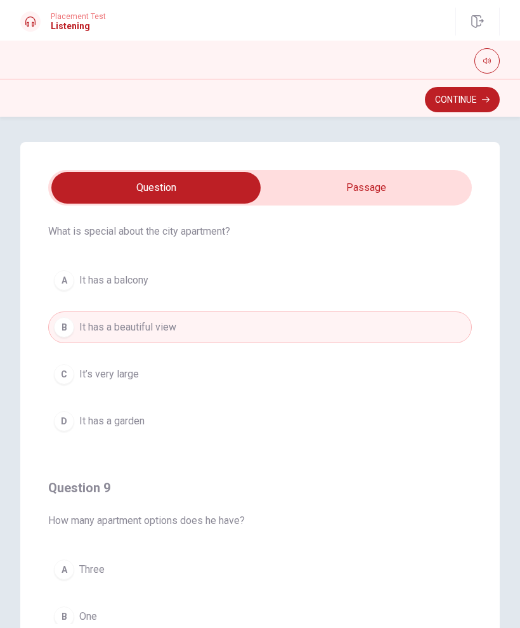
click at [482, 103] on button "Continue" at bounding box center [462, 99] width 75 height 25
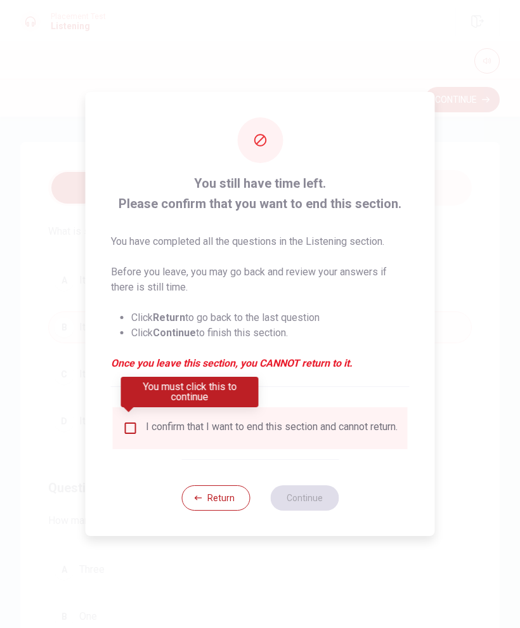
click at [298, 421] on div "I confirm that I want to end this section and cannot return." at bounding box center [272, 428] width 252 height 15
click at [134, 421] on input "You must click this to continue" at bounding box center [130, 428] width 15 height 15
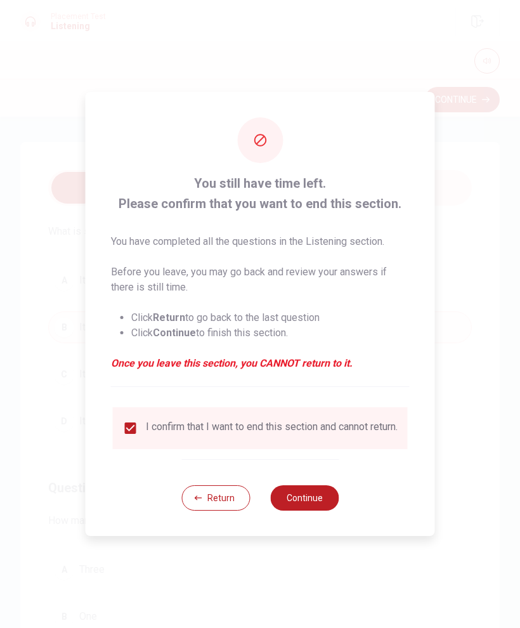
click at [320, 501] on button "Continue" at bounding box center [304, 497] width 69 height 25
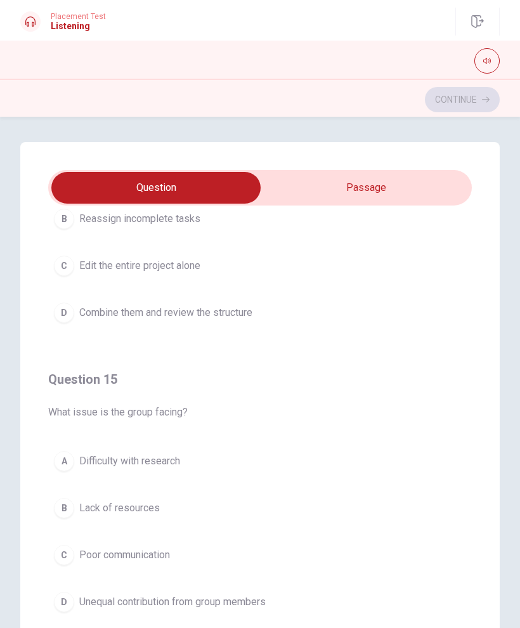
scroll to position [1021, 0]
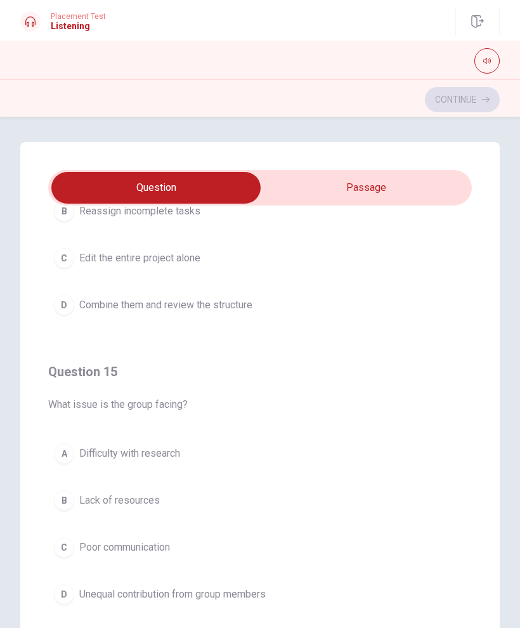
click at [234, 600] on span "Unequal contribution from group members" at bounding box center [172, 594] width 187 height 15
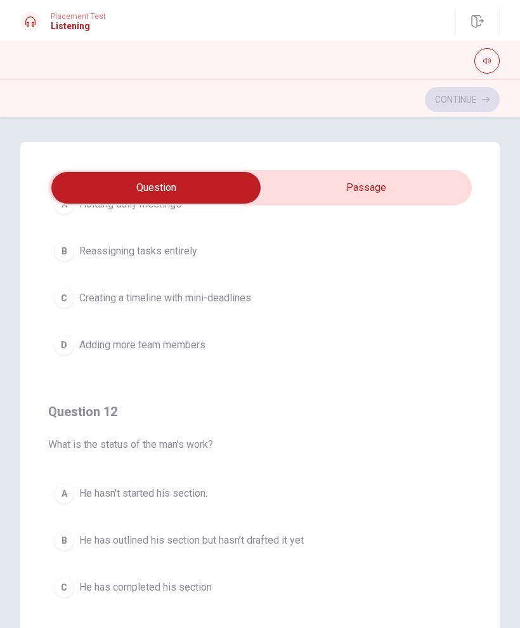
scroll to position [105, 0]
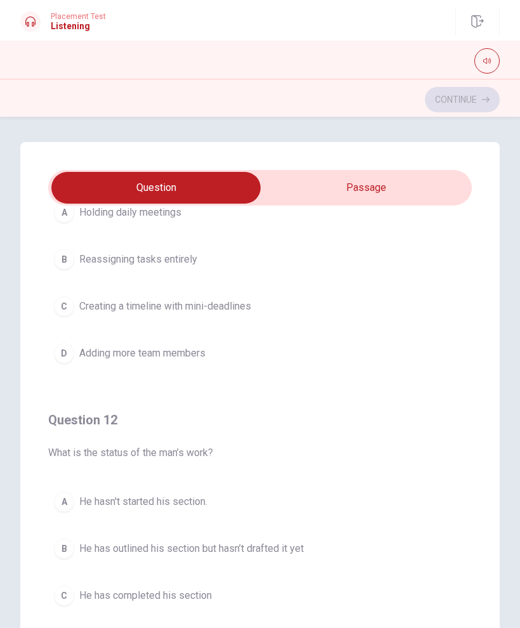
click at [244, 312] on span "Creating a timeline with mini-deadlines" at bounding box center [165, 306] width 172 height 15
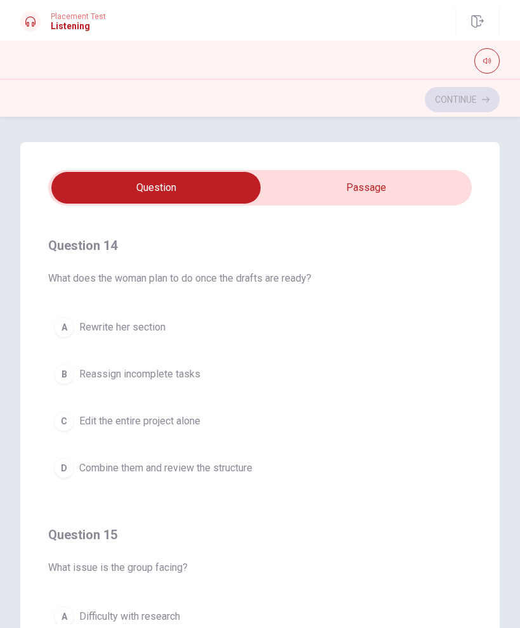
scroll to position [859, 0]
click at [244, 471] on span "Combine them and review the structure" at bounding box center [165, 467] width 173 height 15
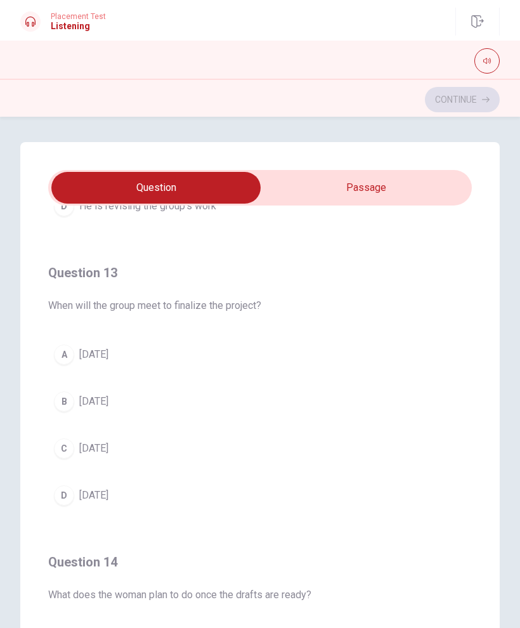
scroll to position [518, 0]
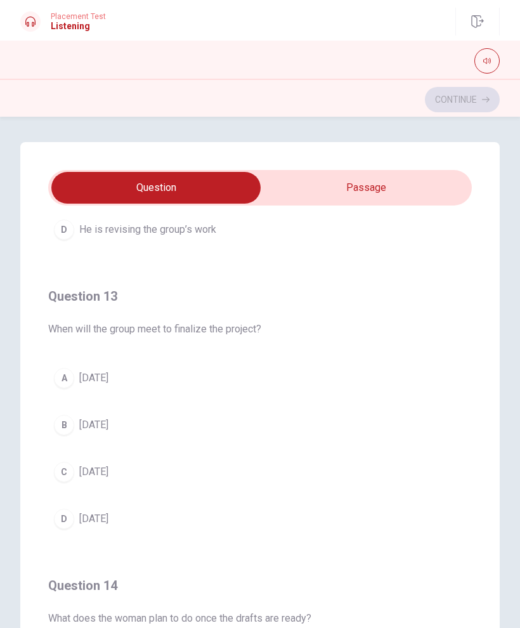
click at [108, 472] on span "[DATE]" at bounding box center [93, 471] width 29 height 15
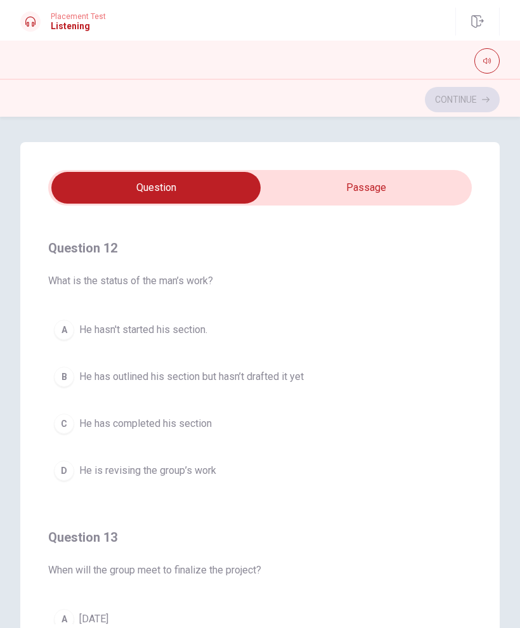
scroll to position [279, 0]
click at [302, 374] on span "He has outlined his section but hasn’t drafted it yet" at bounding box center [191, 375] width 225 height 15
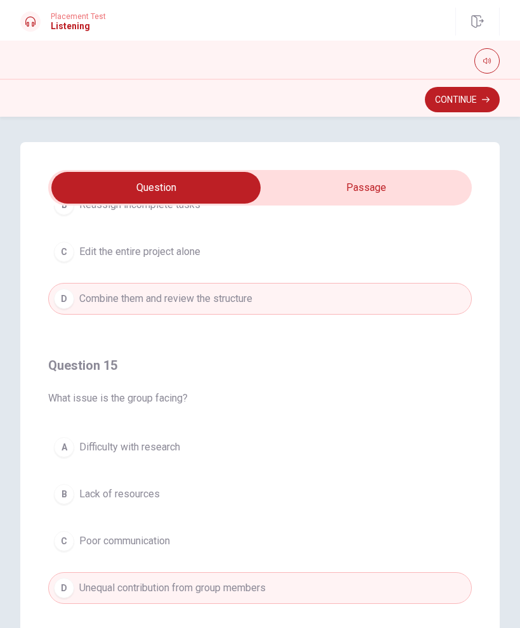
scroll to position [1028, 0]
click at [476, 103] on button "Continue" at bounding box center [462, 99] width 75 height 25
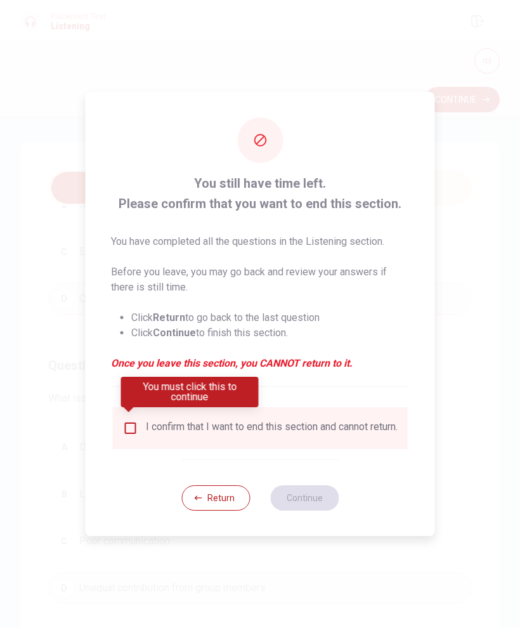
click at [285, 426] on div "I confirm that I want to end this section and cannot return." at bounding box center [272, 428] width 252 height 15
click at [138, 421] on div "I confirm that I want to end this section and cannot return." at bounding box center [260, 428] width 275 height 15
click at [128, 421] on input "You must click this to continue" at bounding box center [130, 428] width 15 height 15
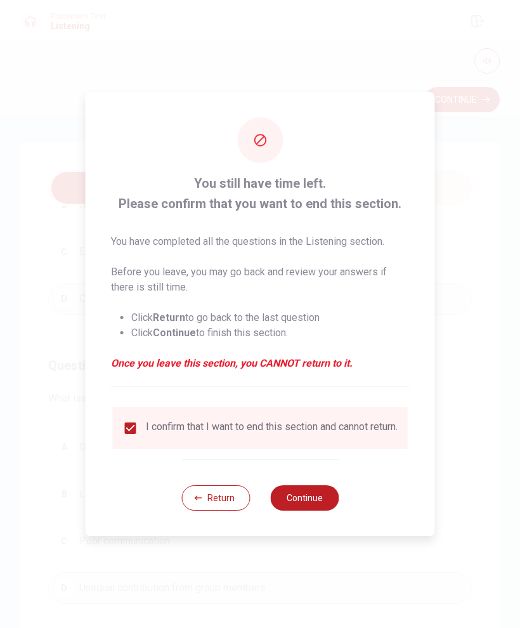
click at [320, 501] on button "Continue" at bounding box center [304, 497] width 69 height 25
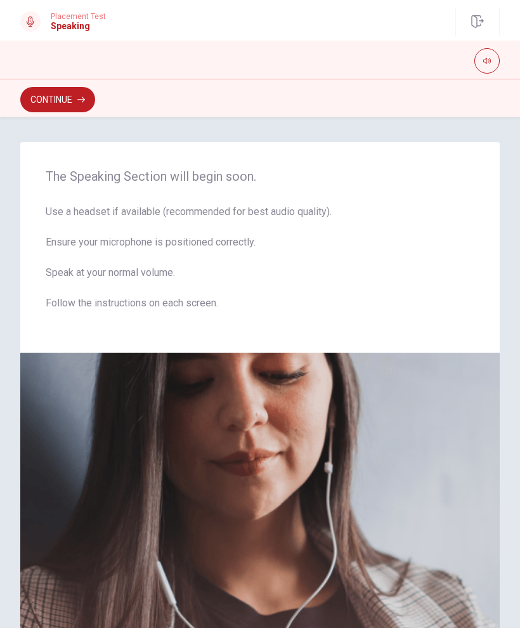
scroll to position [0, 0]
click at [75, 100] on button "Continue" at bounding box center [57, 99] width 75 height 25
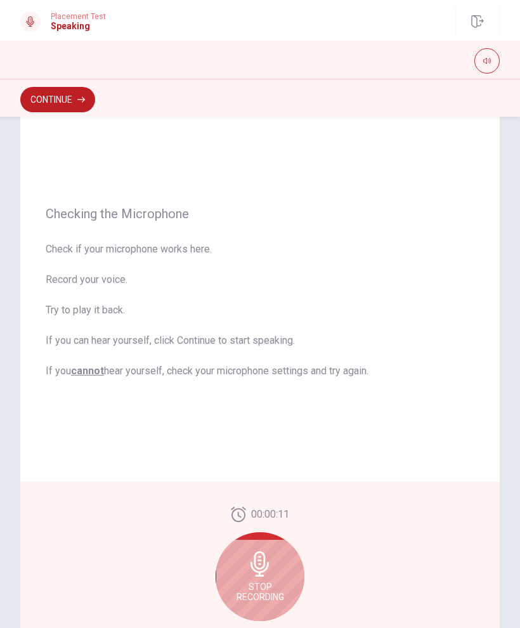
scroll to position [55, 0]
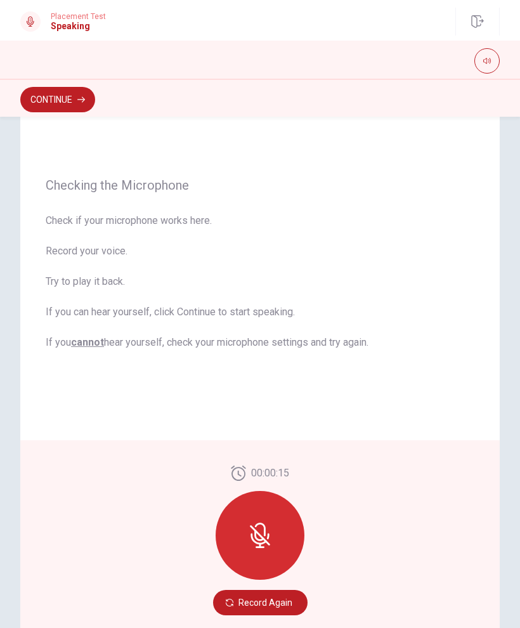
click at [434, 398] on div "Checking the Microphone Check if your microphone works here. Record your voice.…" at bounding box center [260, 264] width 480 height 353
click at [271, 524] on icon at bounding box center [259, 535] width 25 height 25
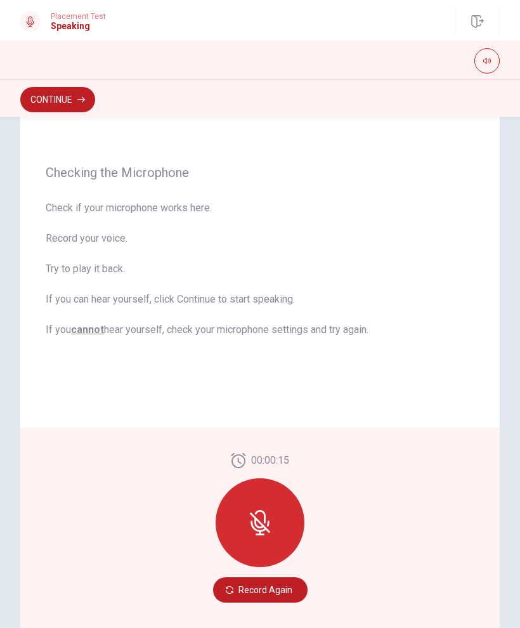
scroll to position [72, 0]
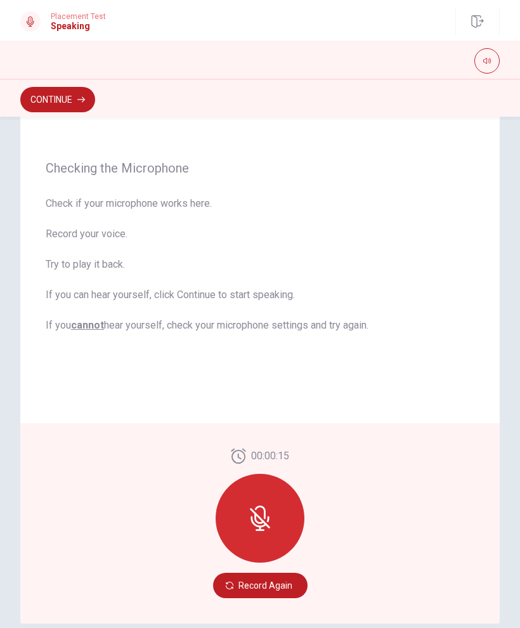
click at [270, 511] on icon at bounding box center [259, 518] width 25 height 25
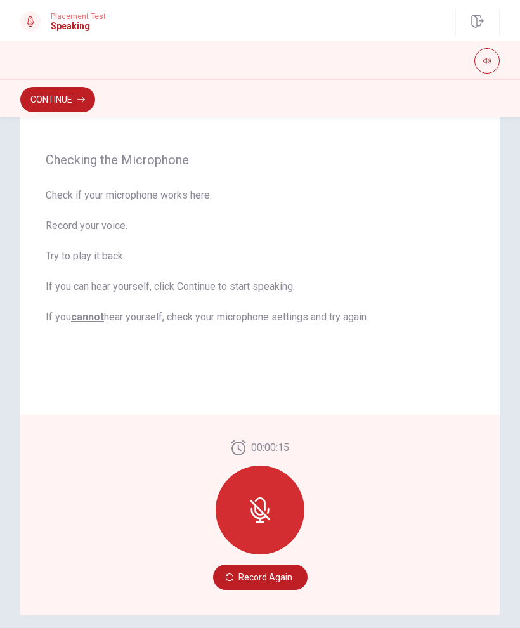
click at [270, 511] on icon at bounding box center [259, 509] width 25 height 25
click at [286, 580] on button "Record Again" at bounding box center [260, 577] width 95 height 25
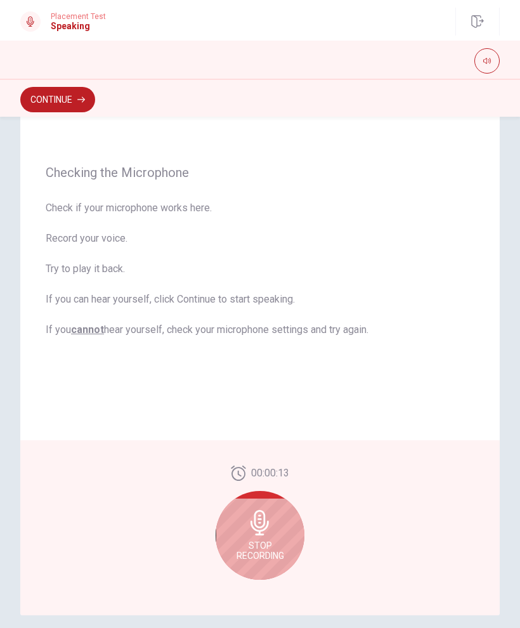
click at [265, 525] on icon at bounding box center [260, 522] width 18 height 25
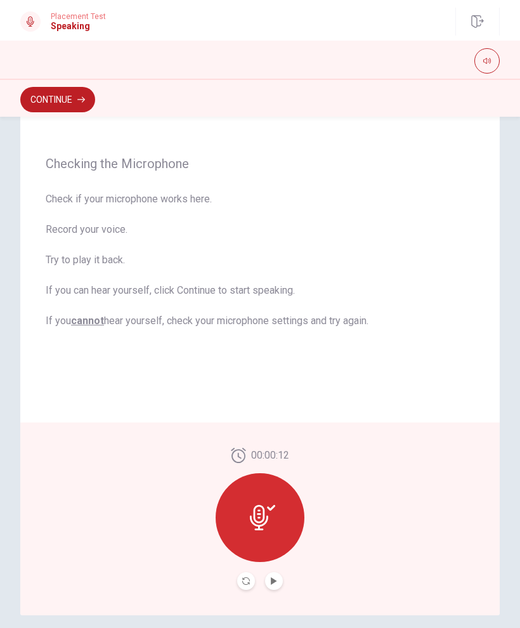
click at [275, 582] on icon "Play Audio" at bounding box center [274, 581] width 6 height 8
click at [84, 89] on button "Continue" at bounding box center [57, 99] width 75 height 25
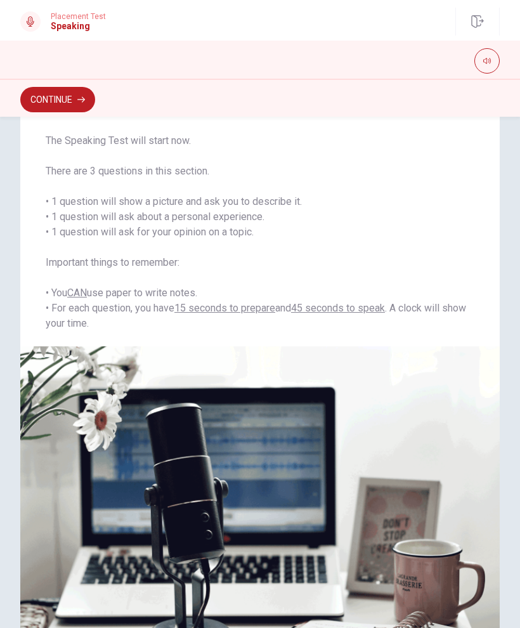
scroll to position [44, 0]
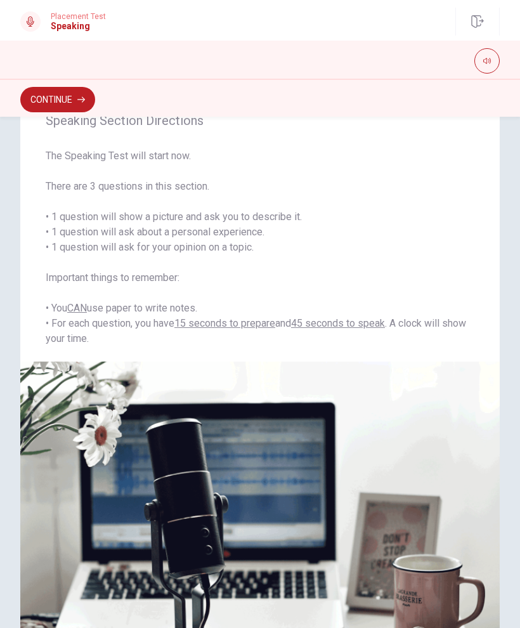
click at [79, 100] on icon "button" at bounding box center [81, 100] width 8 height 8
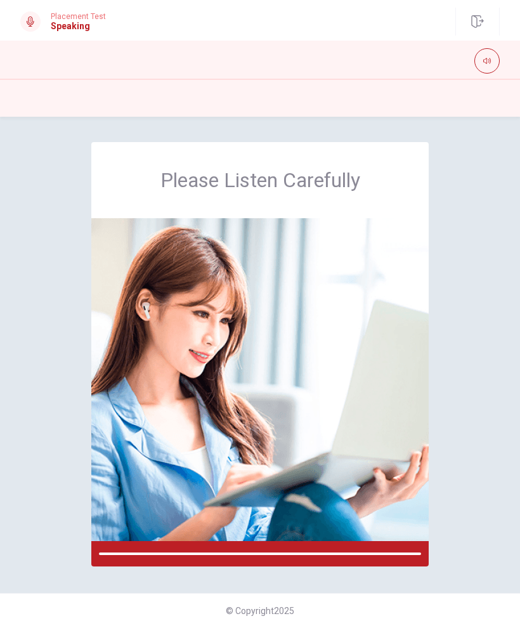
scroll to position [0, 0]
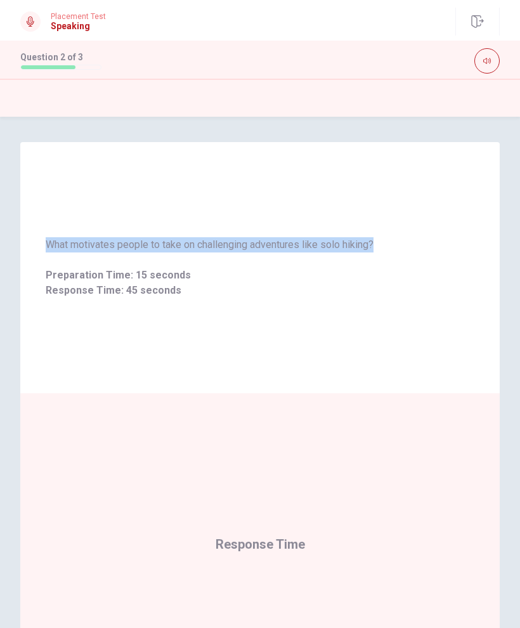
click at [445, 323] on div "What motivates people to take on challenging adventures like solo hiking? Prepa…" at bounding box center [260, 267] width 480 height 251
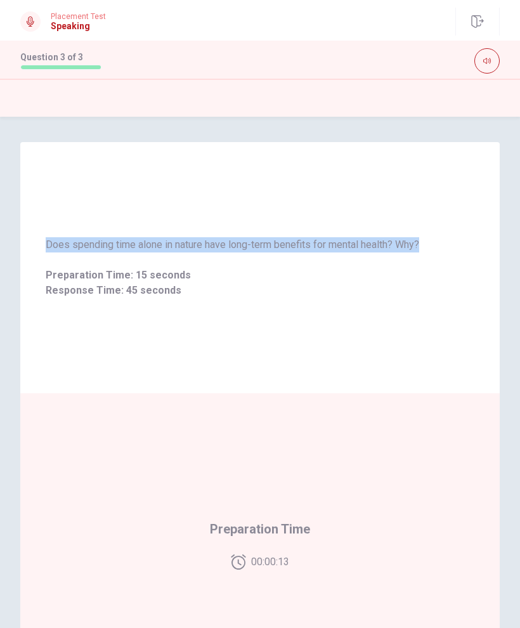
click at [438, 317] on div "Does spending time alone in nature have long-term benefits for mental health? W…" at bounding box center [260, 267] width 480 height 251
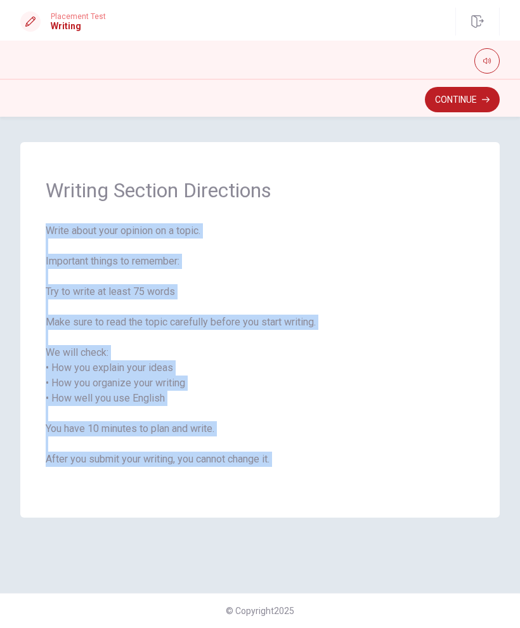
click at [447, 197] on span "Writing Section Directions" at bounding box center [260, 190] width 429 height 25
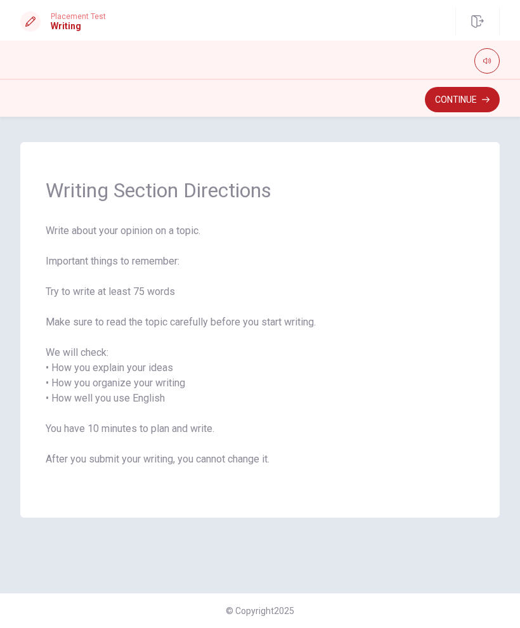
click at [472, 106] on button "Continue" at bounding box center [462, 99] width 75 height 25
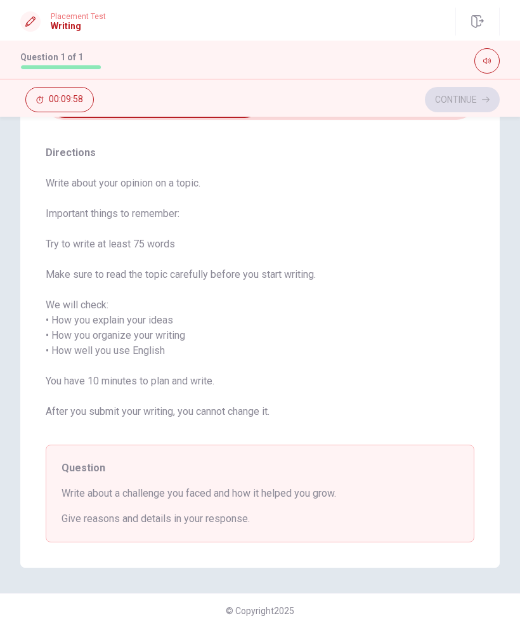
scroll to position [83, 0]
click at [393, 137] on div "Directions Write about your opinion on a topic. Important things to remember: T…" at bounding box center [260, 344] width 480 height 448
click at [167, 517] on span "Give reasons and details in your response." at bounding box center [260, 518] width 397 height 15
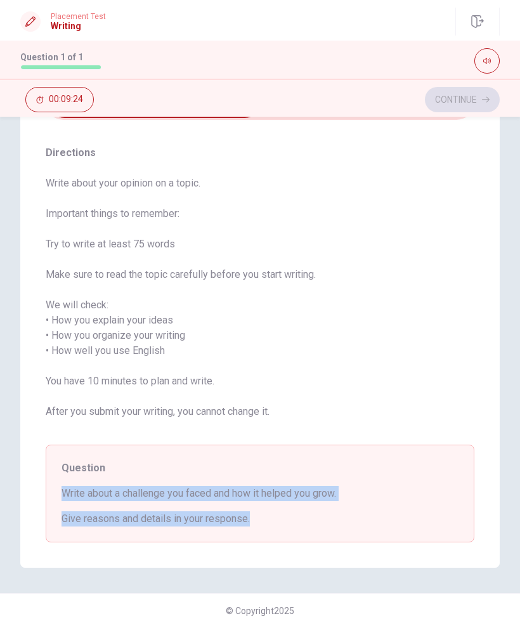
click at [313, 505] on div "Question Write about a challenge you faced and how it helped you grow. Give rea…" at bounding box center [260, 494] width 429 height 98
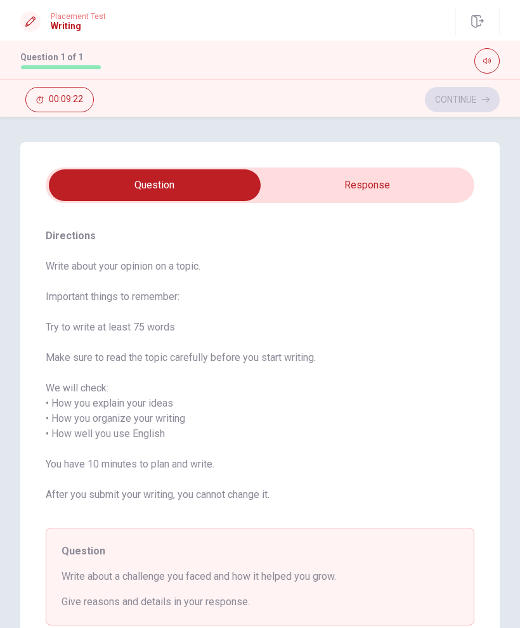
scroll to position [0, 0]
click at [384, 187] on input "checkbox" at bounding box center [154, 185] width 643 height 32
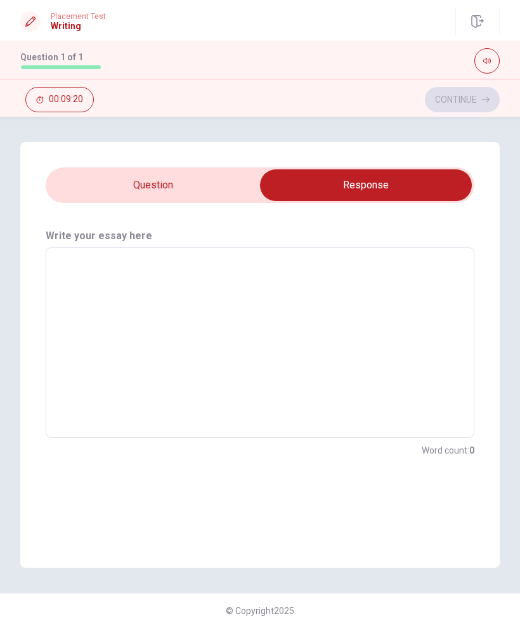
click at [210, 306] on textarea at bounding box center [260, 342] width 411 height 169
click at [222, 189] on input "checkbox" at bounding box center [365, 185] width 643 height 32
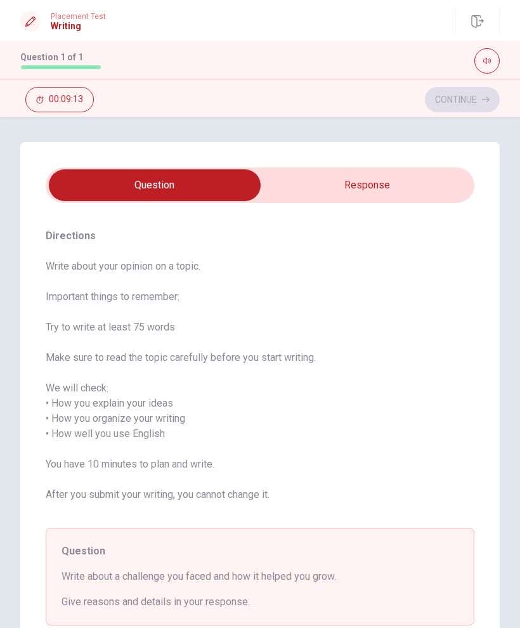
click at [367, 192] on input "checkbox" at bounding box center [154, 185] width 643 height 32
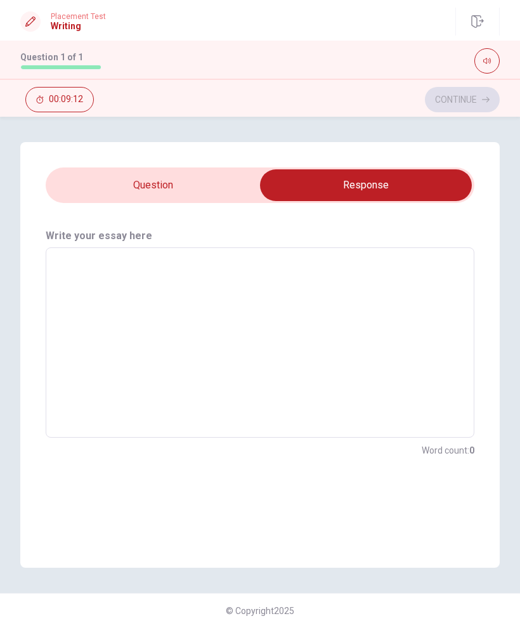
click at [61, 332] on textarea at bounding box center [260, 342] width 411 height 169
click at [173, 176] on input "checkbox" at bounding box center [365, 185] width 643 height 32
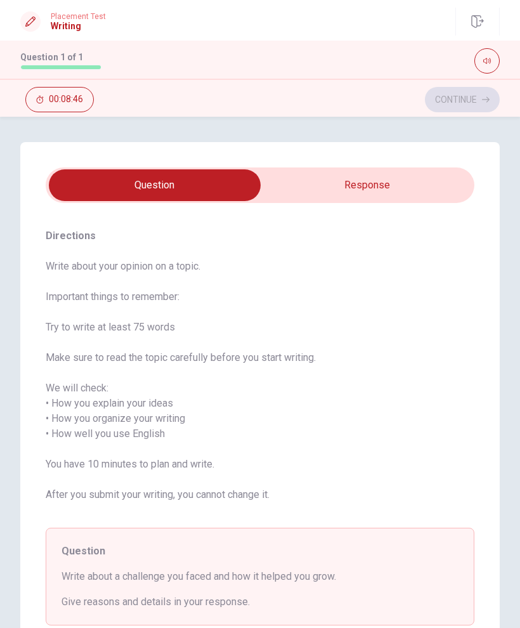
click at [397, 183] on input "checkbox" at bounding box center [154, 185] width 643 height 32
checkbox input "true"
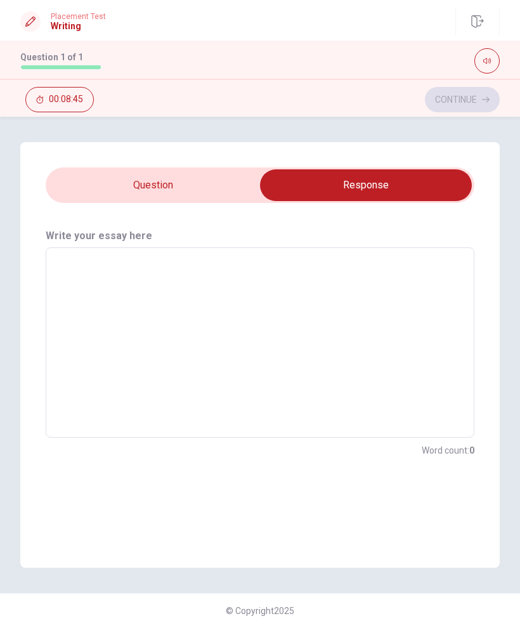
click at [304, 321] on textarea at bounding box center [260, 342] width 411 height 169
type textarea "I"
type textarea "x"
type textarea "I"
type textarea "x"
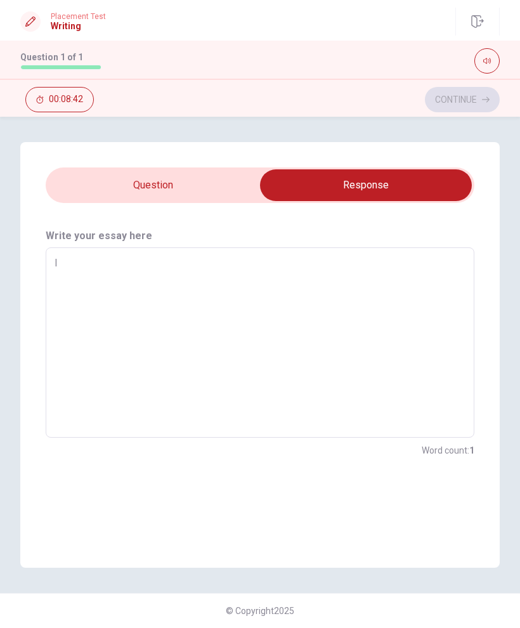
type textarea "I f"
type textarea "x"
type textarea "I fa"
type textarea "x"
type textarea "I fac"
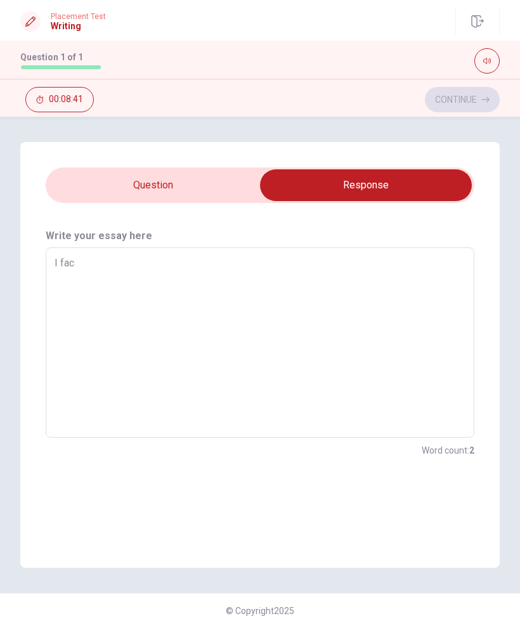
type textarea "x"
type textarea "I face"
type textarea "x"
type textarea "I faced"
type textarea "x"
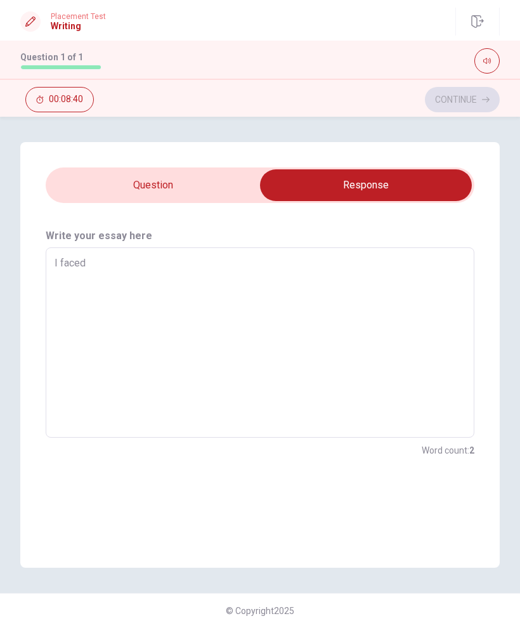
type textarea "I faced"
type textarea "x"
type textarea "I faced"
type textarea "x"
type textarea "I face"
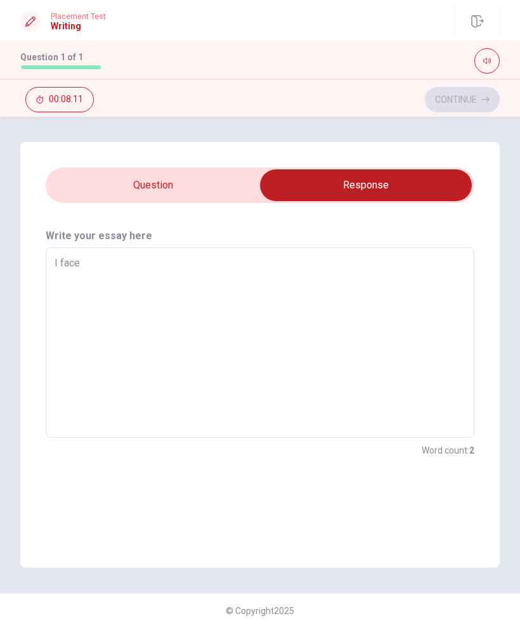
type textarea "x"
type textarea "I fac"
type textarea "x"
type textarea "I fa"
type textarea "x"
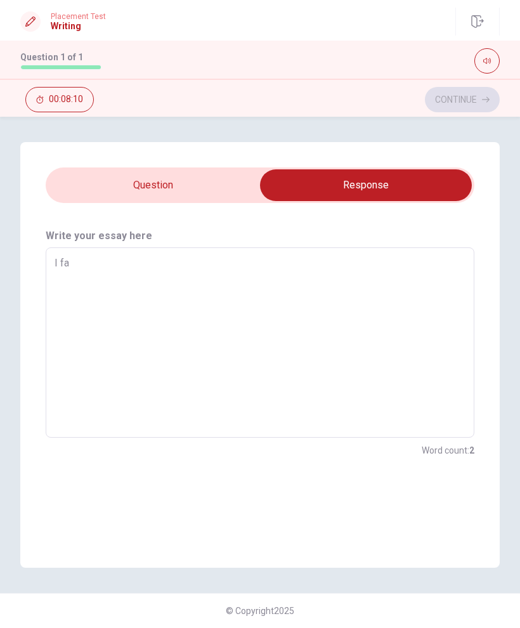
type textarea "I f"
type textarea "x"
type textarea "I"
type textarea "x"
type textarea "I r"
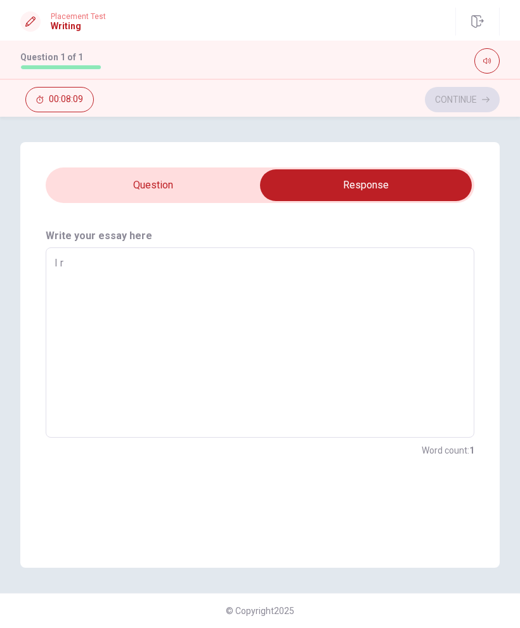
type textarea "x"
type textarea "I re"
type textarea "x"
type textarea "I rec"
type textarea "x"
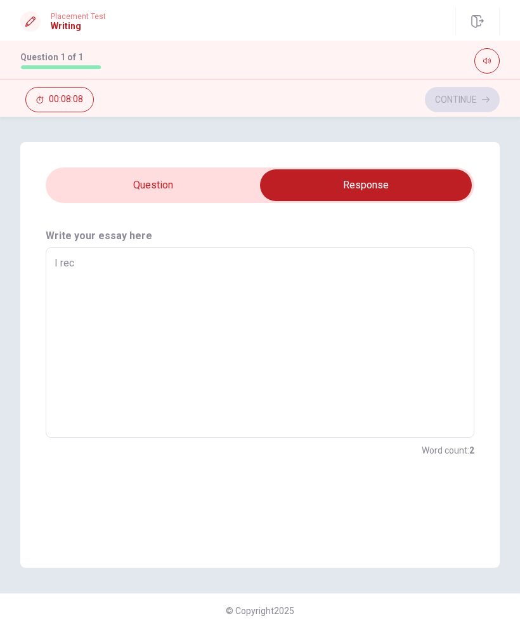
type textarea "I rece"
type textarea "x"
type textarea "I recen"
type textarea "x"
type textarea "I recent"
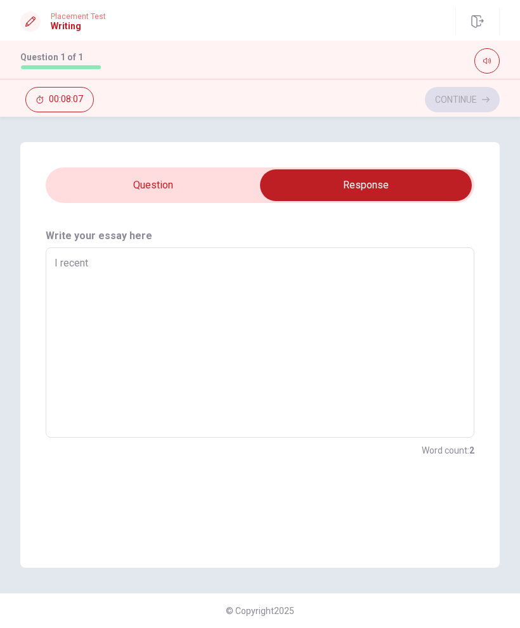
type textarea "x"
type textarea "I recentl"
type textarea "x"
type textarea "I recently"
type textarea "x"
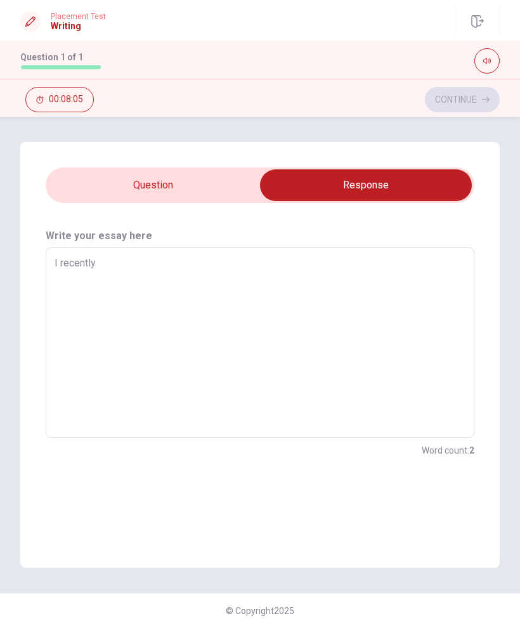
type textarea "I recently"
type textarea "x"
type textarea "I recently w"
type textarea "x"
type textarea "I recently we"
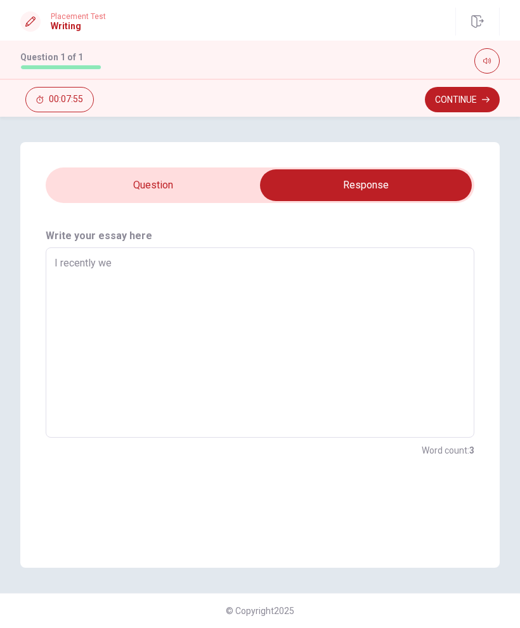
type textarea "x"
type textarea "I recently wen"
type textarea "x"
type textarea "I recently went"
type textarea "x"
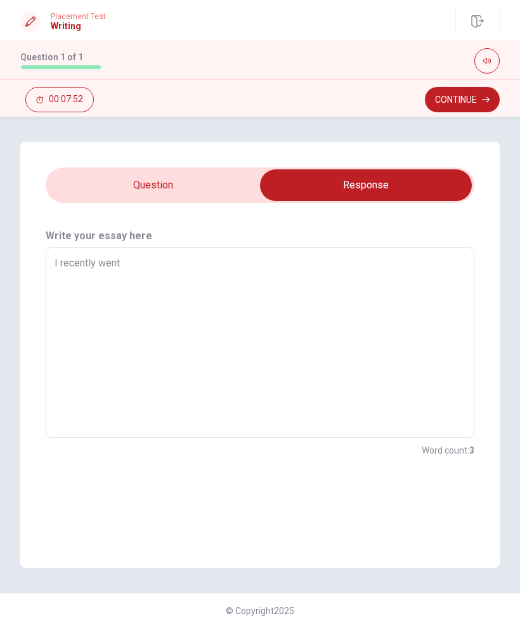
type textarea "I recently went"
type textarea "x"
type textarea "I recently went"
type textarea "x"
type textarea "I recently wen"
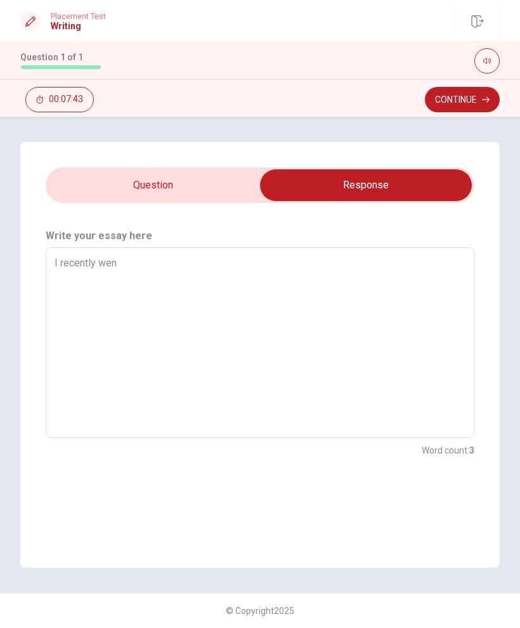
type textarea "x"
type textarea "I recently we"
type textarea "x"
type textarea "I recently w"
type textarea "x"
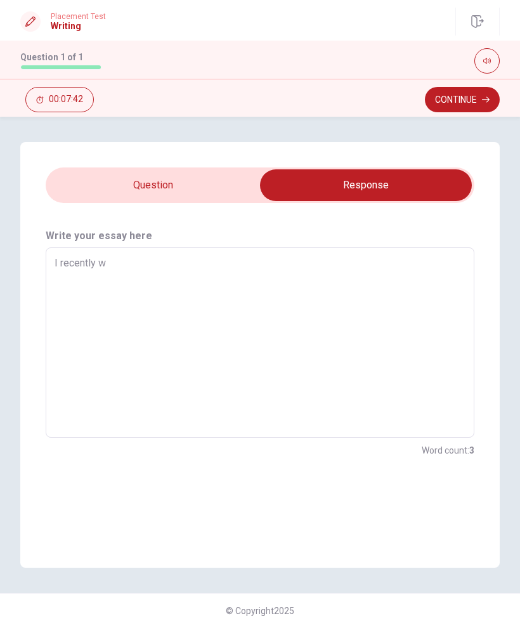
type textarea "I recently"
type textarea "x"
type textarea "I recently t"
type textarea "x"
type textarea "I recently tr"
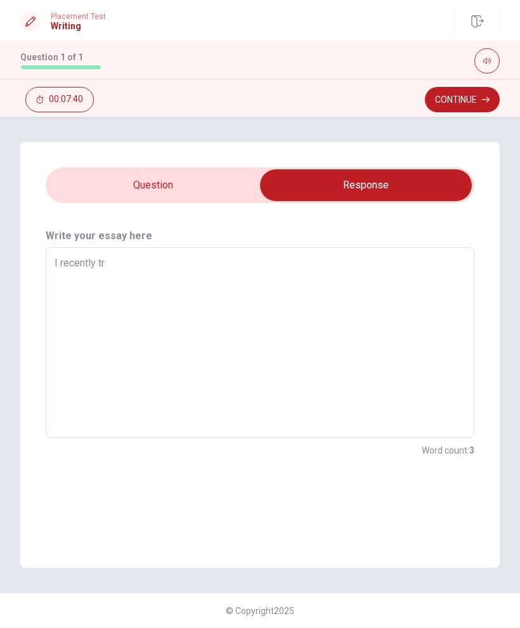
type textarea "x"
type textarea "I recently tra"
type textarea "x"
type textarea "I recently trav"
type textarea "x"
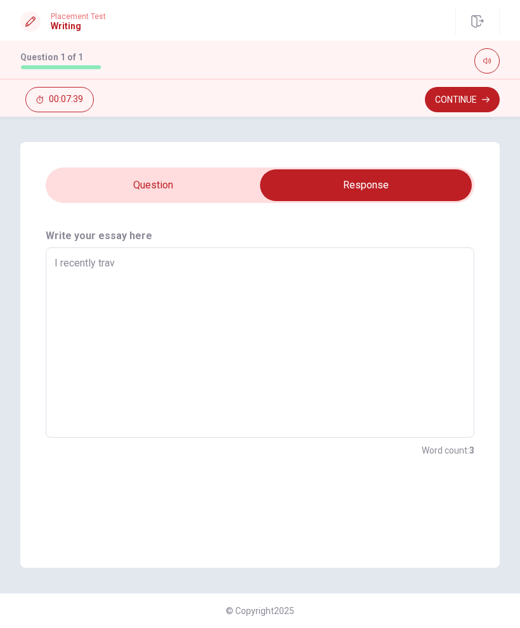
type textarea "I recently trave"
type textarea "x"
type textarea "I recently travel"
type textarea "x"
type textarea "I recently travel"
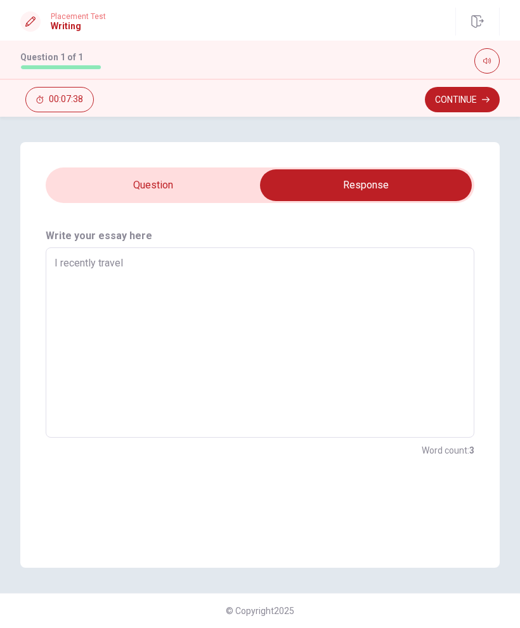
type textarea "x"
type textarea "I recently travel t"
type textarea "x"
type textarea "I recently travel to"
type textarea "x"
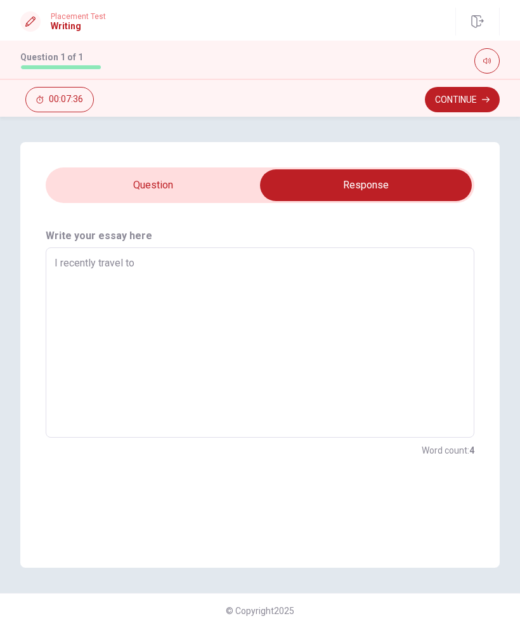
type textarea "I recently travel to"
type textarea "x"
type textarea "I recently travel to p"
type textarea "x"
type textarea "I recently travel to [GEOGRAPHIC_DATA]"
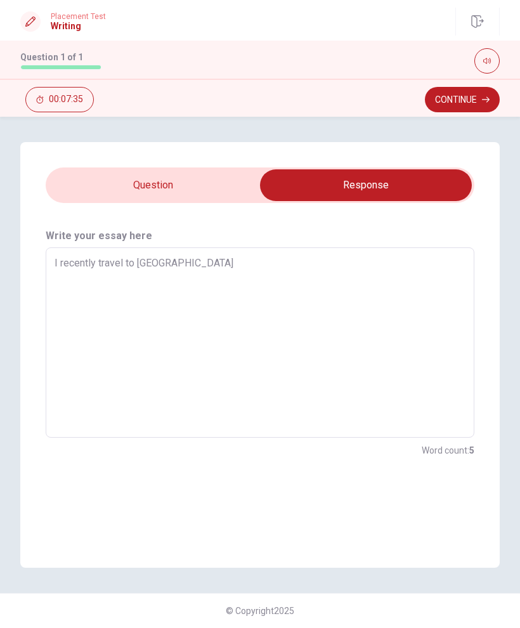
type textarea "x"
type textarea "I recently travel to par"
type textarea "x"
type textarea "I recently travel to [GEOGRAPHIC_DATA]"
type textarea "x"
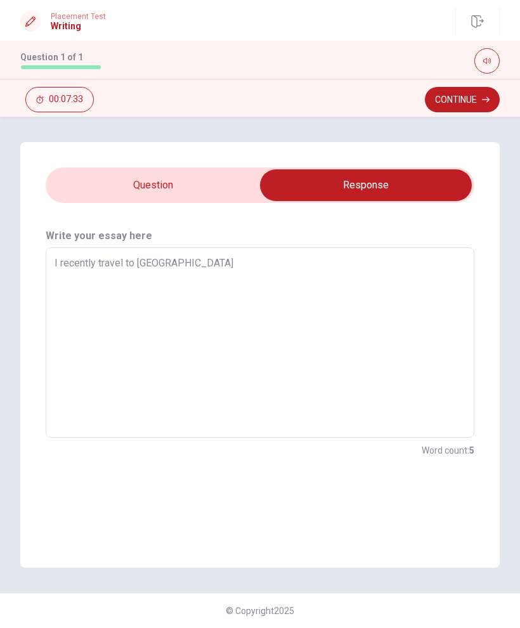
type textarea "I recently travel to [GEOGRAPHIC_DATA]"
type textarea "x"
type textarea "I recently travel to [GEOGRAPHIC_DATA]."
type textarea "x"
type textarea "I recently travel to [GEOGRAPHIC_DATA]."
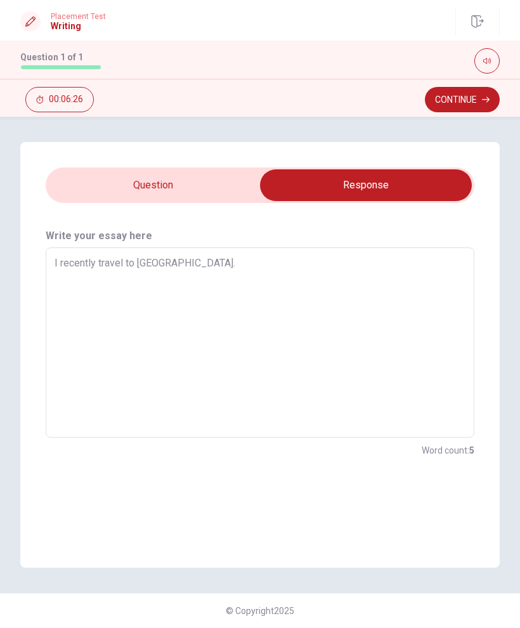
type textarea "x"
type textarea "I recently travel to [GEOGRAPHIC_DATA]. T"
type textarea "x"
type textarea "I recently travel to [GEOGRAPHIC_DATA]. Th"
type textarea "x"
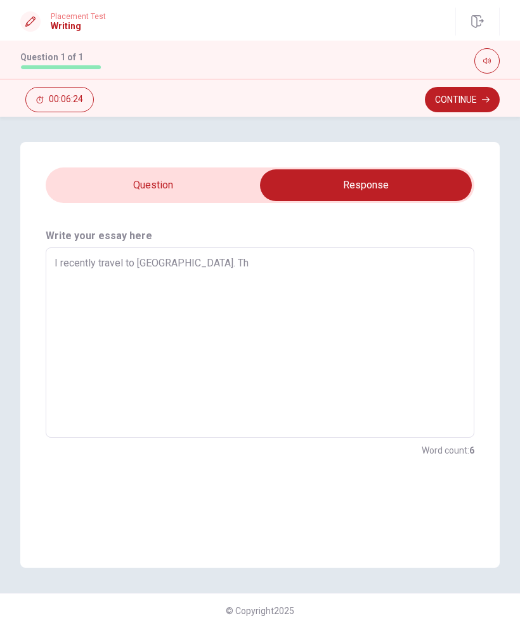
type textarea "I recently travel to [GEOGRAPHIC_DATA]. The"
type textarea "x"
type textarea "I recently travel to [GEOGRAPHIC_DATA]. Ther"
type textarea "x"
type textarea "I recently travel to [GEOGRAPHIC_DATA]. There"
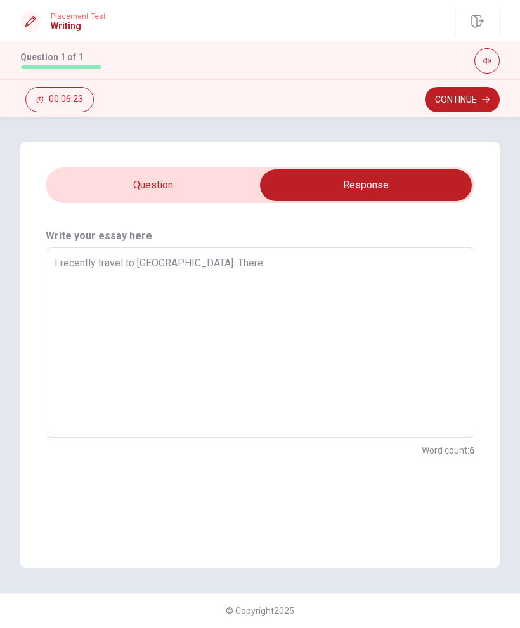
type textarea "x"
type textarea "I recently travel to [GEOGRAPHIC_DATA]. There"
type textarea "x"
type textarea "I recently travel to [GEOGRAPHIC_DATA]. There i"
type textarea "x"
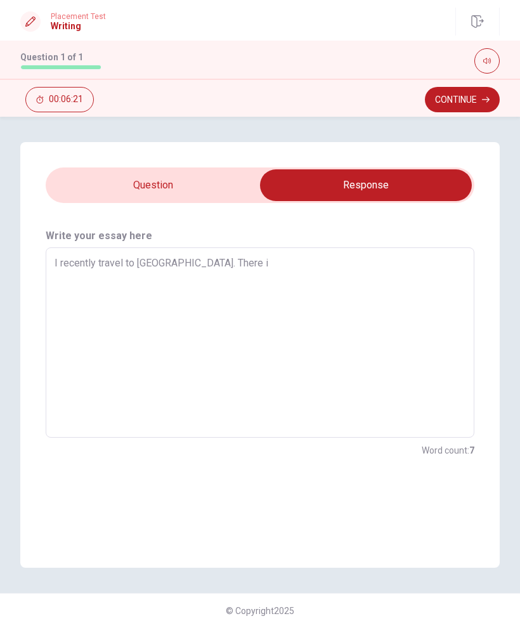
type textarea "I recently travel to [GEOGRAPHIC_DATA]. There is"
type textarea "x"
type textarea "I recently travel to [GEOGRAPHIC_DATA]. There is"
type textarea "x"
type textarea "I recently travel to [GEOGRAPHIC_DATA]. There is o"
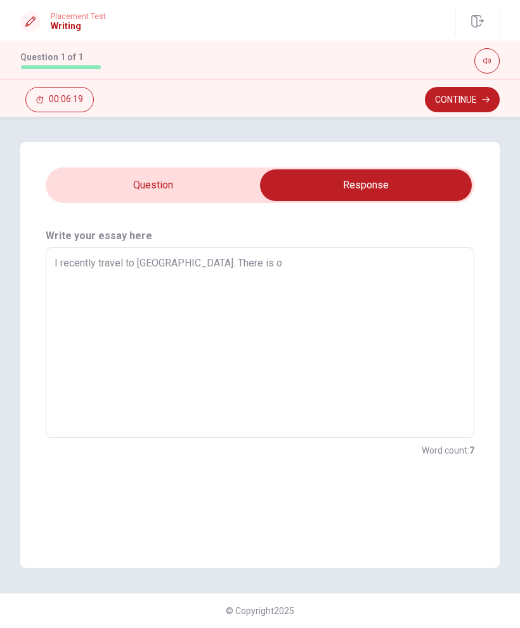
type textarea "x"
type textarea "I recently travel to [GEOGRAPHIC_DATA]. There is on"
type textarea "x"
type textarea "I recently travel to [GEOGRAPHIC_DATA]. There is onl"
type textarea "x"
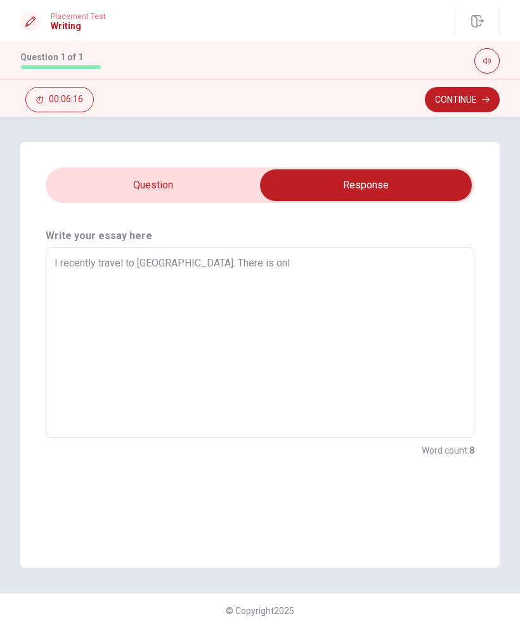
type textarea "I recently travel to [GEOGRAPHIC_DATA]. There is only"
type textarea "x"
type textarea "I recently travel to [GEOGRAPHIC_DATA]. There is only"
type textarea "x"
type textarea "I recently travel to [GEOGRAPHIC_DATA]. There is only o"
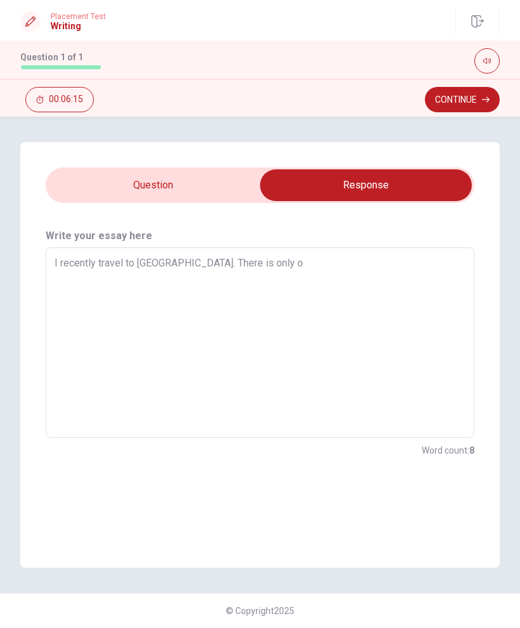
type textarea "x"
type textarea "I recently travel to [GEOGRAPHIC_DATA]. There is only on"
type textarea "x"
type textarea "I recently travel to [GEOGRAPHIC_DATA]. There is only one"
type textarea "x"
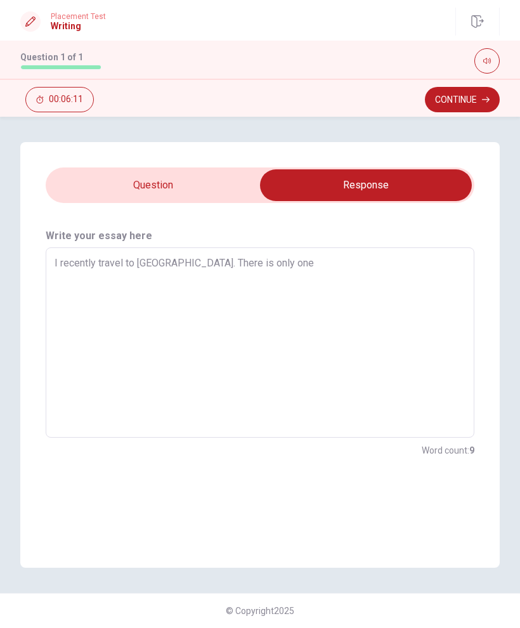
type textarea "I recently travel to [GEOGRAPHIC_DATA]. There is only one"
type textarea "x"
type textarea "I recently travel to [GEOGRAPHIC_DATA]. There is only one h"
type textarea "x"
type textarea "I recently travel to [GEOGRAPHIC_DATA]. There is only one ho"
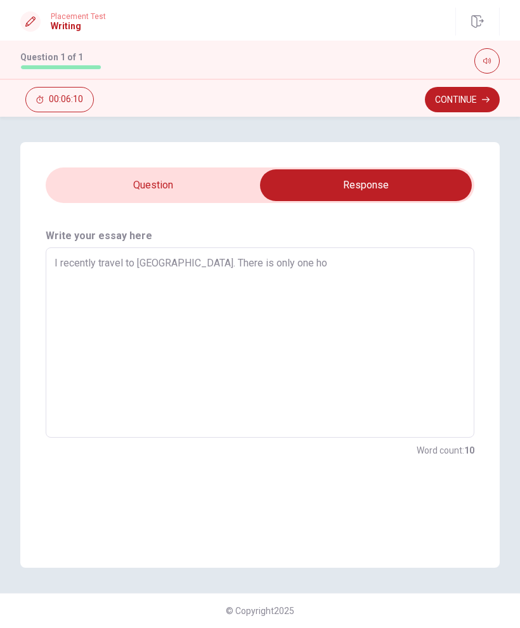
type textarea "x"
type textarea "I recently travel to [GEOGRAPHIC_DATA]. There is only one hou"
type textarea "x"
type textarea "I recently travel to [GEOGRAPHIC_DATA]. There is only one hour"
type textarea "x"
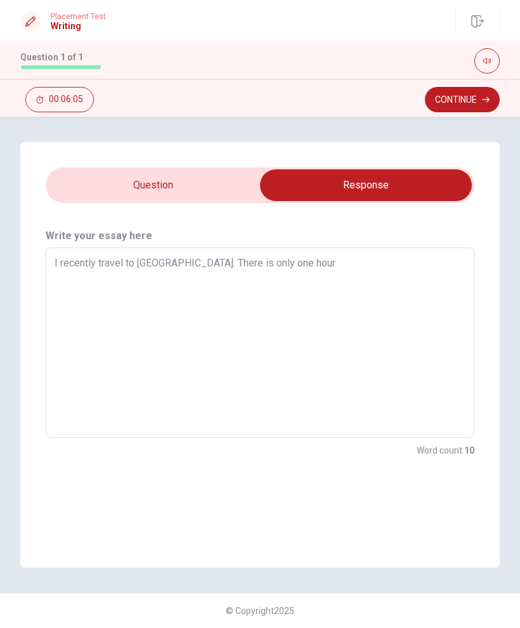
type textarea "I recently travel to [GEOGRAPHIC_DATA]. There is only one hour"
type textarea "x"
type textarea "I recently travel to [GEOGRAPHIC_DATA]. There is only one hour l"
type textarea "x"
type textarea "I recently travel to [GEOGRAPHIC_DATA]. There is only one hour le"
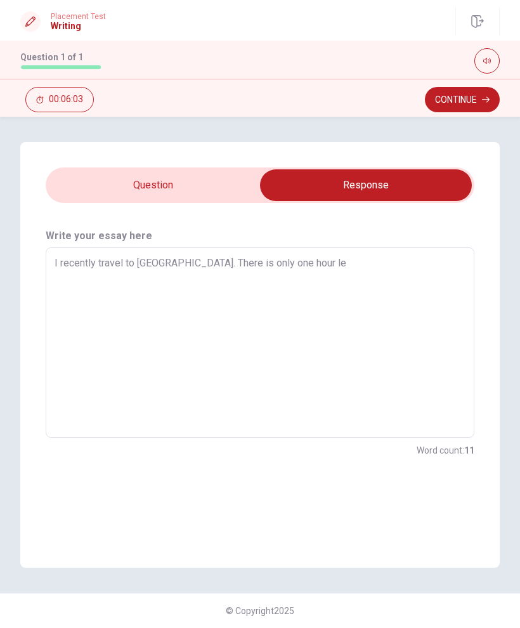
type textarea "x"
type textarea "I recently travel to [GEOGRAPHIC_DATA]. There is only one hour lef"
type textarea "x"
type textarea "I recently travel to [GEOGRAPHIC_DATA]. There is only one hour left"
type textarea "x"
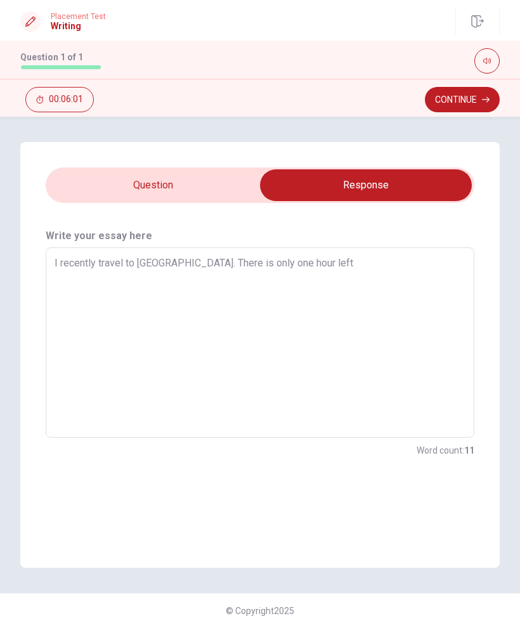
type textarea "I recently travel to [GEOGRAPHIC_DATA]. There is only one hour left"
type textarea "x"
type textarea "I recently travel to [GEOGRAPHIC_DATA]. There is only one hour left u"
type textarea "x"
type textarea "I recently travel to [GEOGRAPHIC_DATA]. There is only one hour left un"
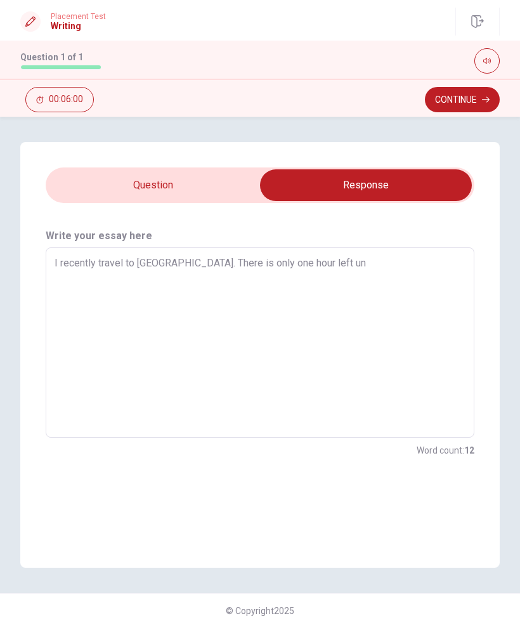
type textarea "x"
type textarea "I recently travel to [GEOGRAPHIC_DATA]. There is only one hour left unt"
type textarea "x"
type textarea "I recently travel to [GEOGRAPHIC_DATA]. There is only one hour left unti"
type textarea "x"
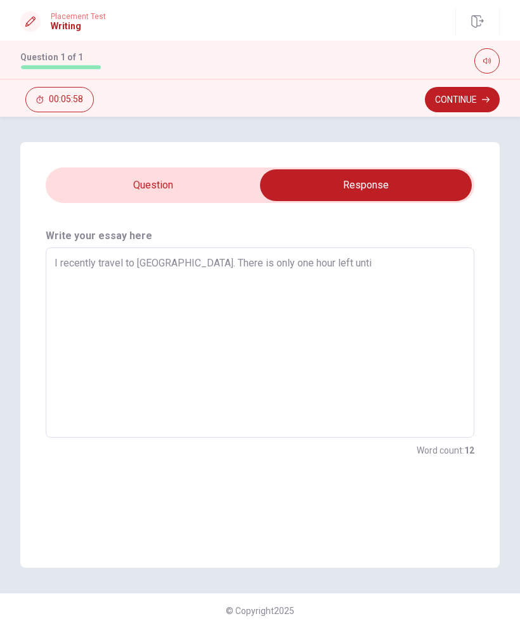
type textarea "I recently travel to [GEOGRAPHIC_DATA]. There is only one hour left until"
type textarea "x"
type textarea "I recently travel to [GEOGRAPHIC_DATA]. There is only one hour left until"
type textarea "x"
type textarea "I recently travel to [GEOGRAPHIC_DATA]. There is only one hour left until t"
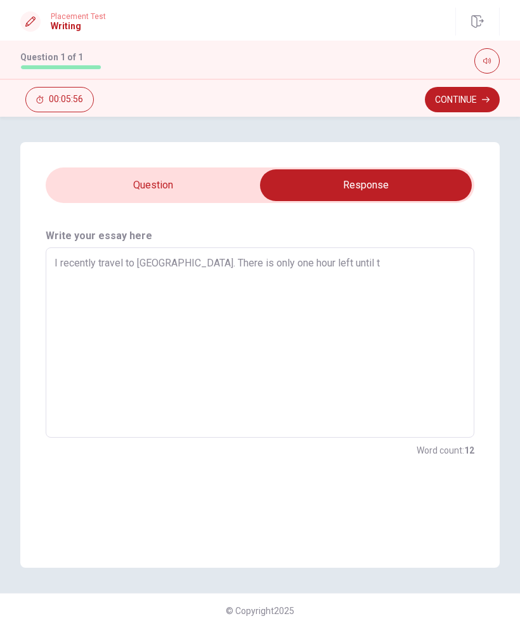
type textarea "x"
type textarea "I recently travel to [GEOGRAPHIC_DATA]. There is only one hour left until th"
type textarea "x"
type textarea "I recently travel to [GEOGRAPHIC_DATA]. There is only one hour left until the"
type textarea "x"
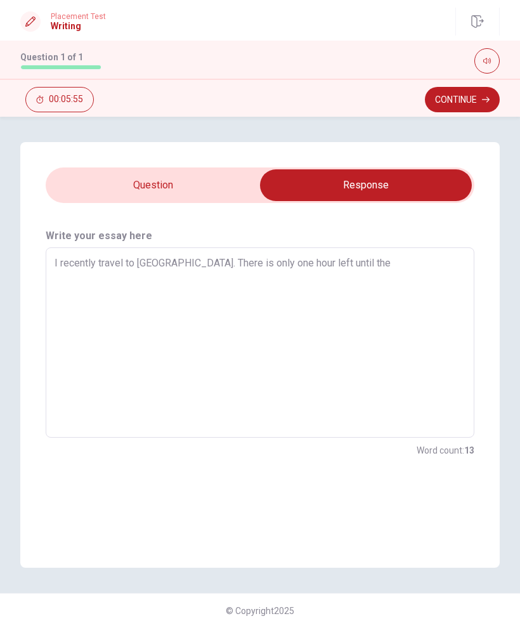
type textarea "I recently travel to [GEOGRAPHIC_DATA]. There is only one hour left until the"
type textarea "x"
type textarea "I recently travel to [GEOGRAPHIC_DATA]. There is only one hour left until the f"
type textarea "x"
type textarea "I recently travel to [GEOGRAPHIC_DATA]. There is only one hour left until the fl"
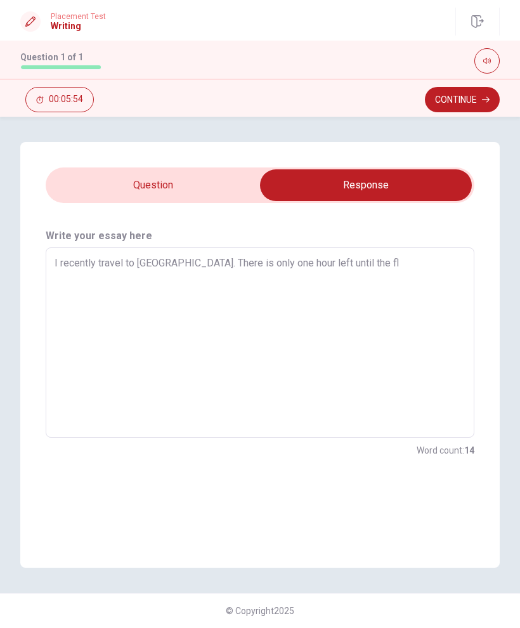
type textarea "x"
type textarea "I recently travel to [GEOGRAPHIC_DATA]. There is only one hour left until the f…"
type textarea "x"
type textarea "I recently travel to [GEOGRAPHIC_DATA]. There is only one hour left until the f…"
type textarea "x"
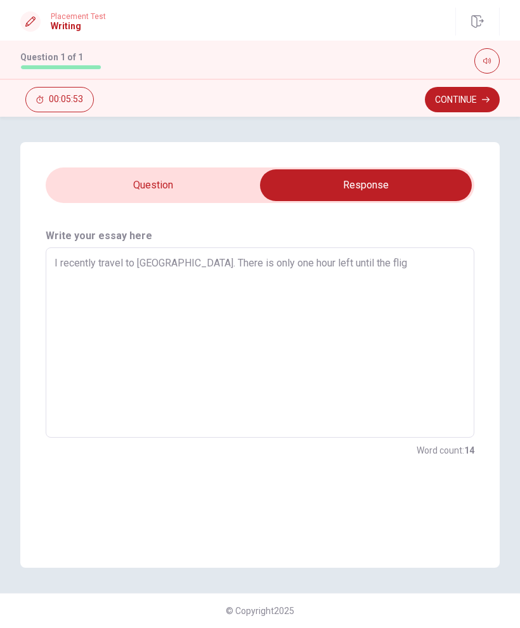
type textarea "I recently travel to [GEOGRAPHIC_DATA]. There is only one hour left until the f…"
type textarea "x"
type textarea "I recently travel to [GEOGRAPHIC_DATA]. There is only one hour left until the f…"
type textarea "x"
type textarea "I recently travel to [GEOGRAPHIC_DATA]. There is only one hour left until the f…"
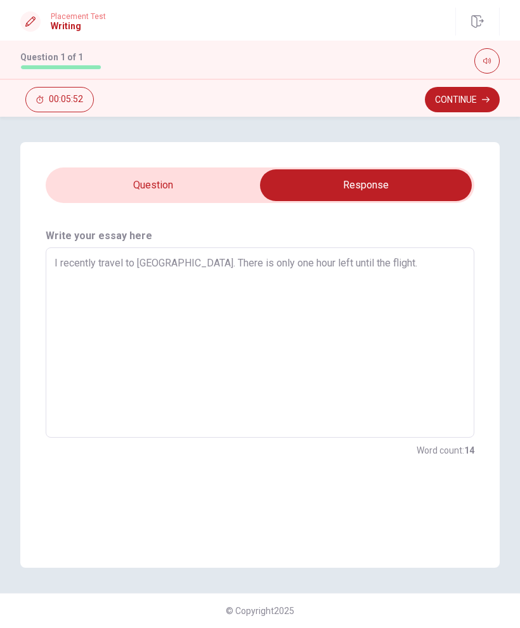
type textarea "x"
type textarea "I recently travel to [GEOGRAPHIC_DATA]. There is only one hour left until the f…"
type textarea "x"
type textarea "I recently travel to [GEOGRAPHIC_DATA]. There is only one hour left until the f…"
type textarea "x"
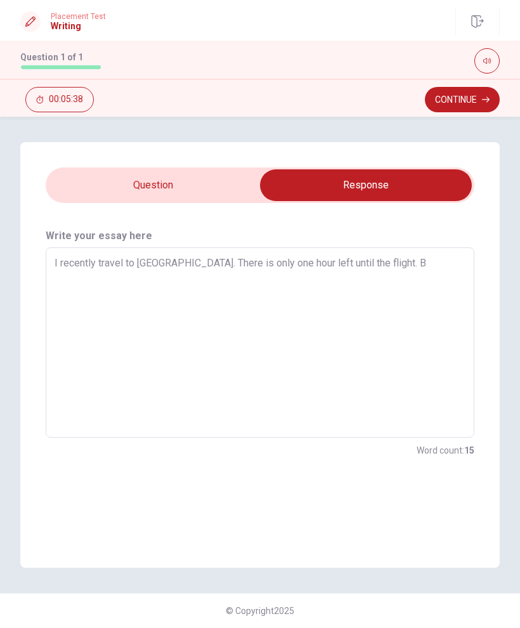
type textarea "I recently travel to [GEOGRAPHIC_DATA]. There is only one hour left until the f…"
type textarea "x"
type textarea "I recently travel to [GEOGRAPHIC_DATA]. There is only one hour left until the f…"
type textarea "x"
type textarea "I recently travel to [GEOGRAPHIC_DATA]. There is only one hour left until the f…"
